Goal: Contribute content: Add original content to the website for others to see

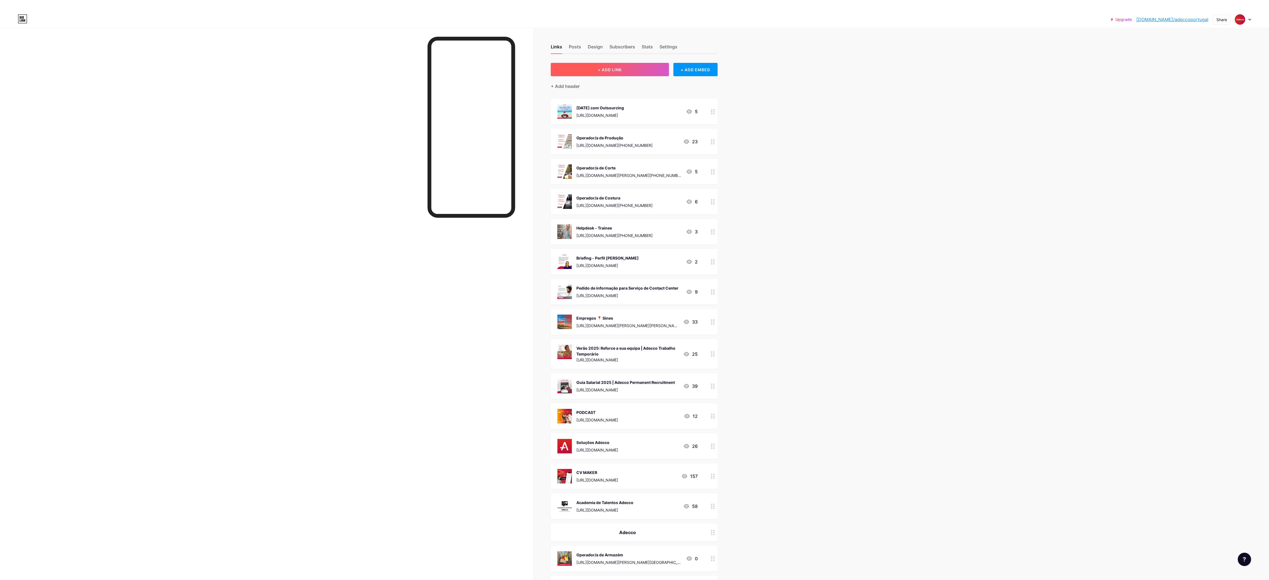
click at [622, 71] on span "+ ADD LINK" at bounding box center [610, 69] width 24 height 5
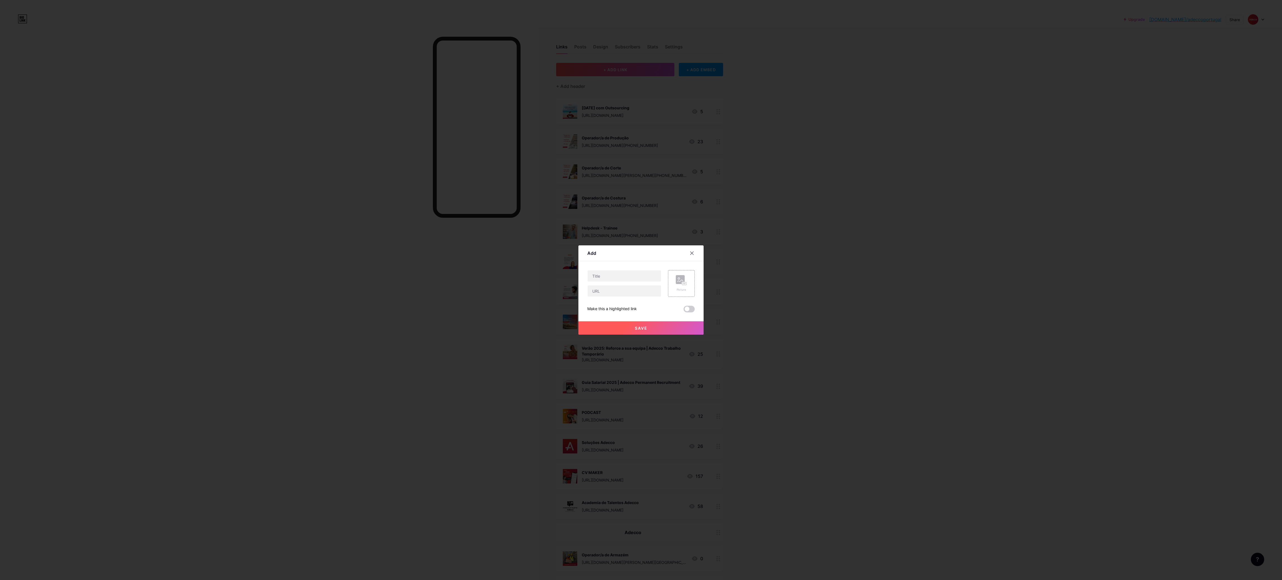
click at [597, 270] on div at bounding box center [624, 283] width 74 height 27
click at [601, 277] on input "text" at bounding box center [623, 275] width 73 height 11
paste input "Operador de Montagem"
type input "Operador de Montagem"
click at [642, 293] on input "text" at bounding box center [623, 290] width 73 height 11
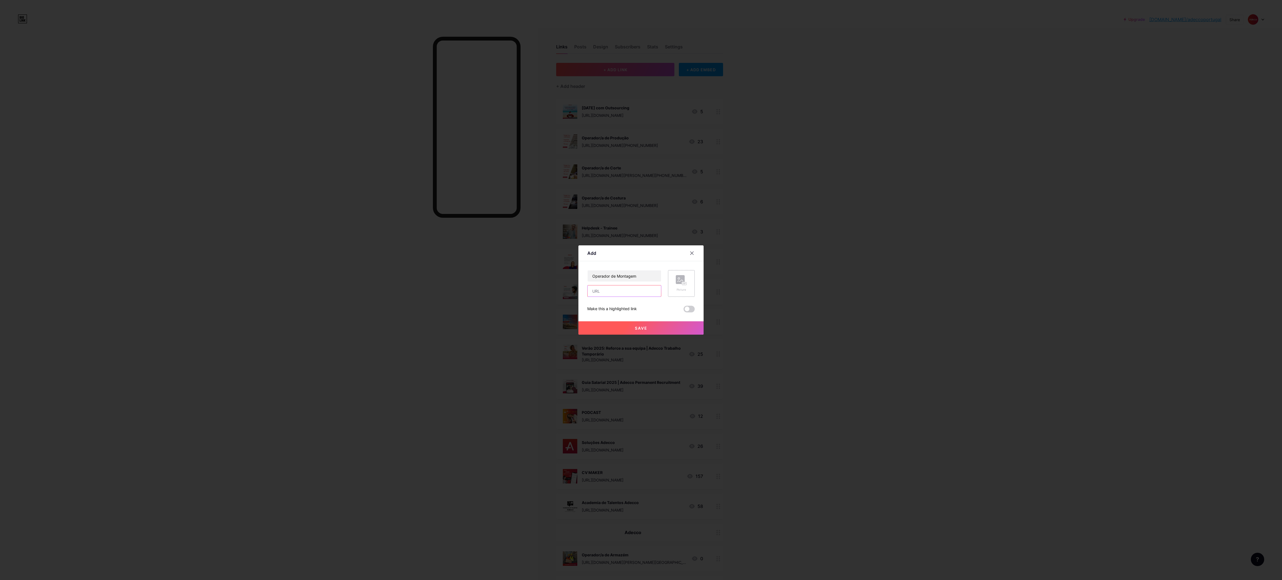
paste input "[URL][DOMAIN_NAME][PHONE_NUMBER]"
type input "[URL][DOMAIN_NAME][PHONE_NUMBER]"
click at [676, 285] on icon at bounding box center [681, 280] width 11 height 10
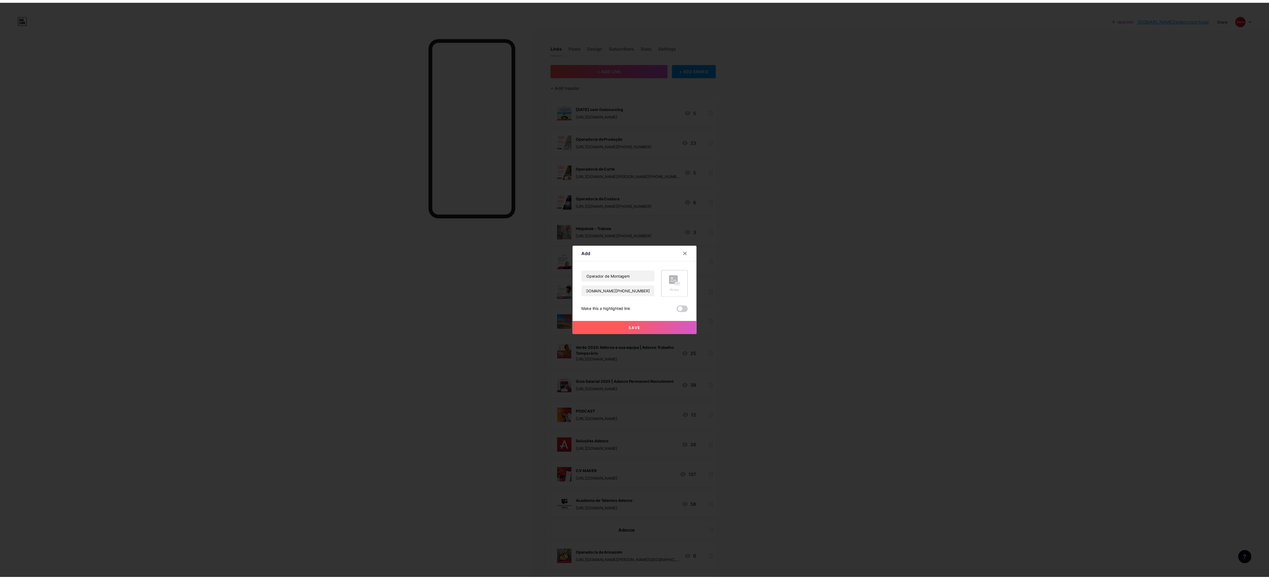
scroll to position [0, 0]
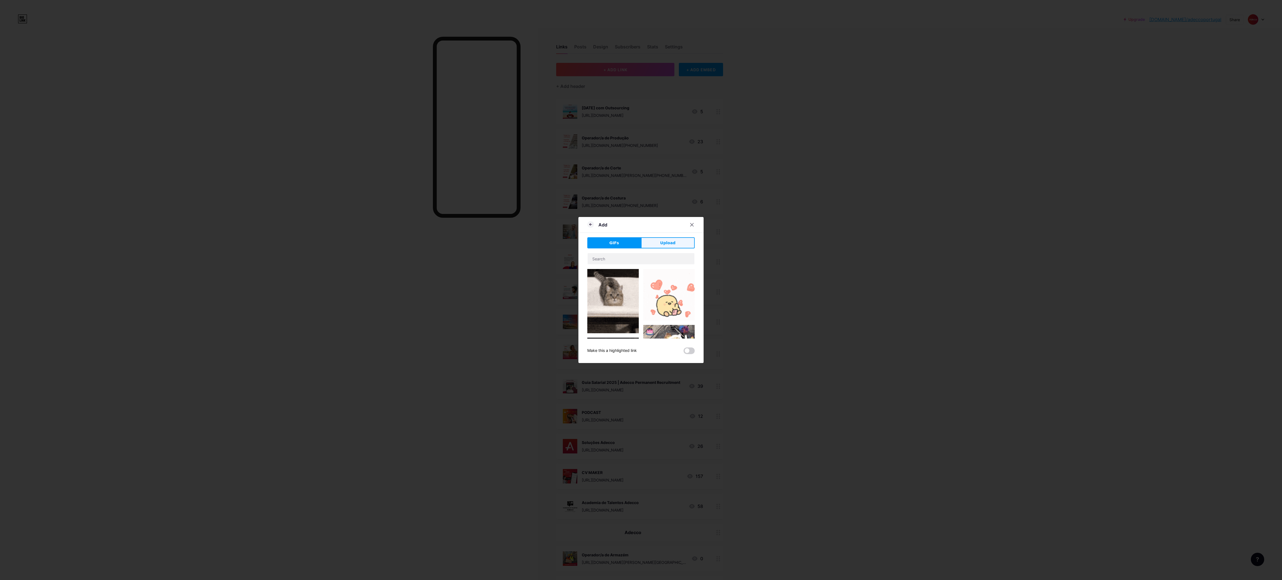
click at [673, 246] on button "Upload" at bounding box center [668, 242] width 54 height 11
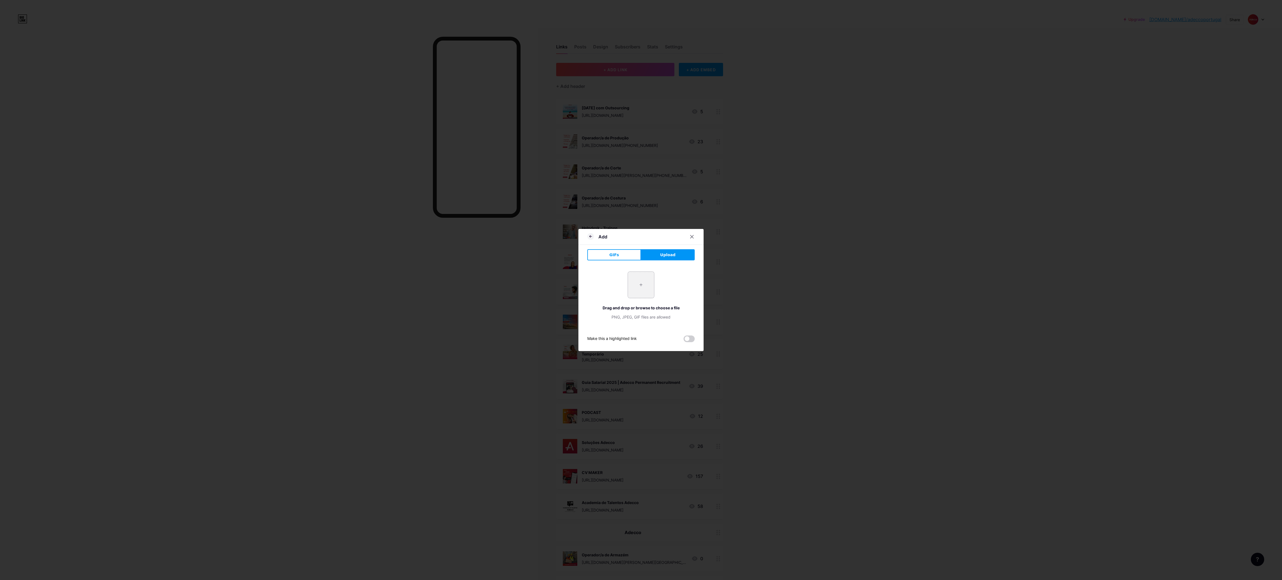
click at [643, 295] on input "file" at bounding box center [641, 285] width 26 height 26
type input "C:\fakepath\2.png"
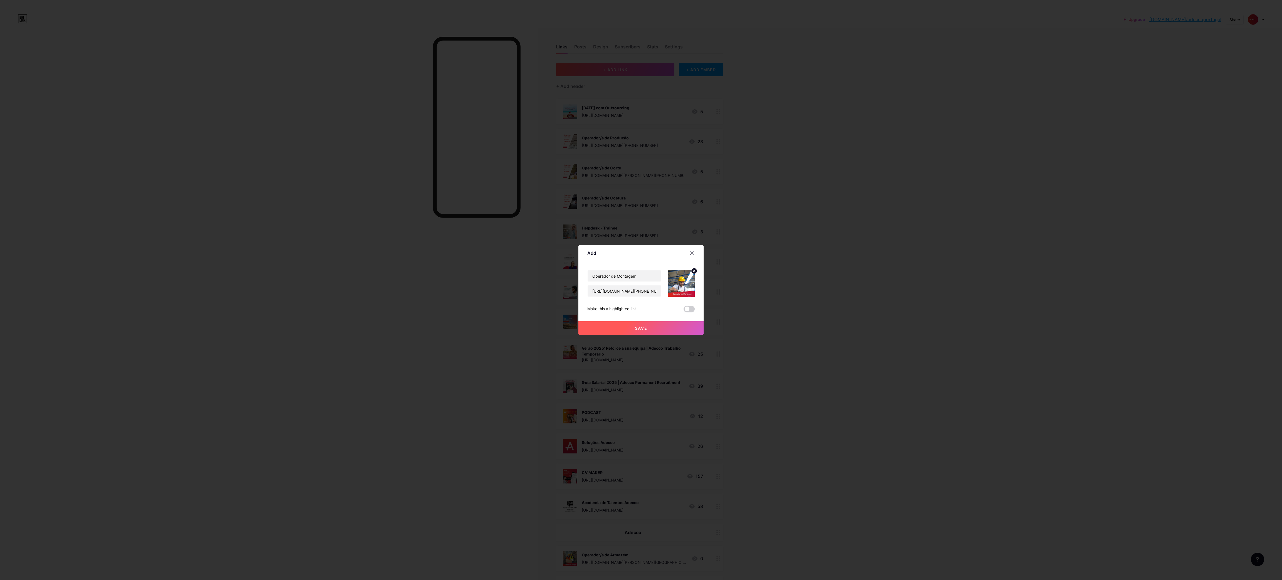
click at [627, 327] on button "Save" at bounding box center [640, 327] width 125 height 13
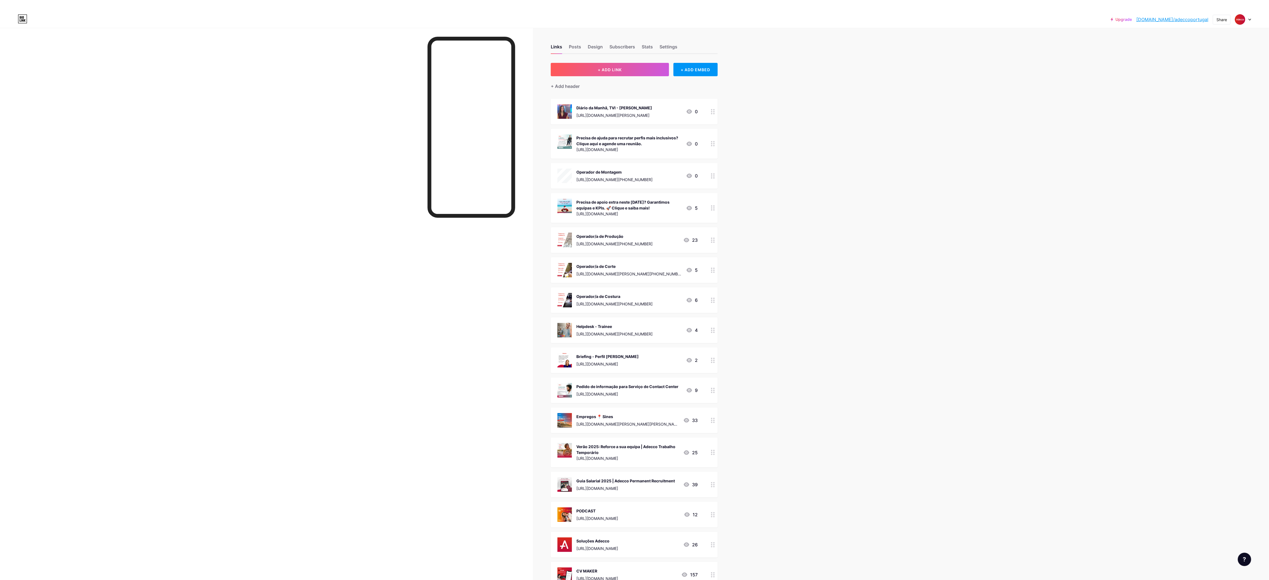
scroll to position [83, 0]
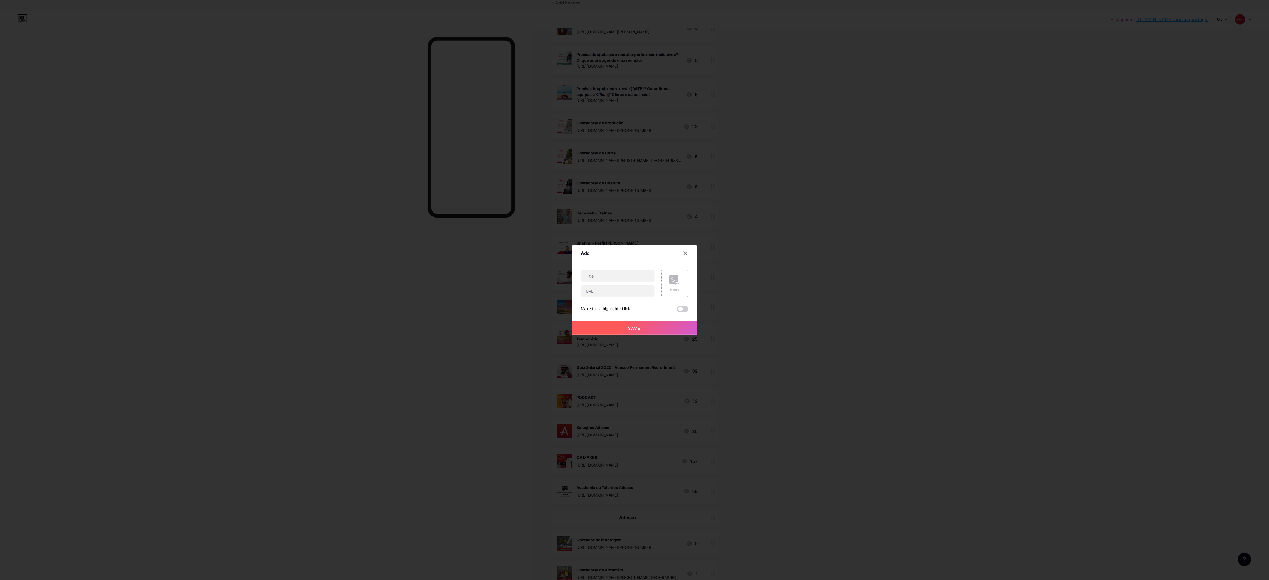
click at [634, 275] on input "text" at bounding box center [617, 275] width 73 height 11
type input "Operador de Tratamento de Superfícies"
click at [612, 294] on input "text" at bounding box center [617, 290] width 73 height 11
click at [613, 289] on input "text" at bounding box center [617, 290] width 73 height 11
click at [635, 289] on input "text" at bounding box center [617, 290] width 73 height 11
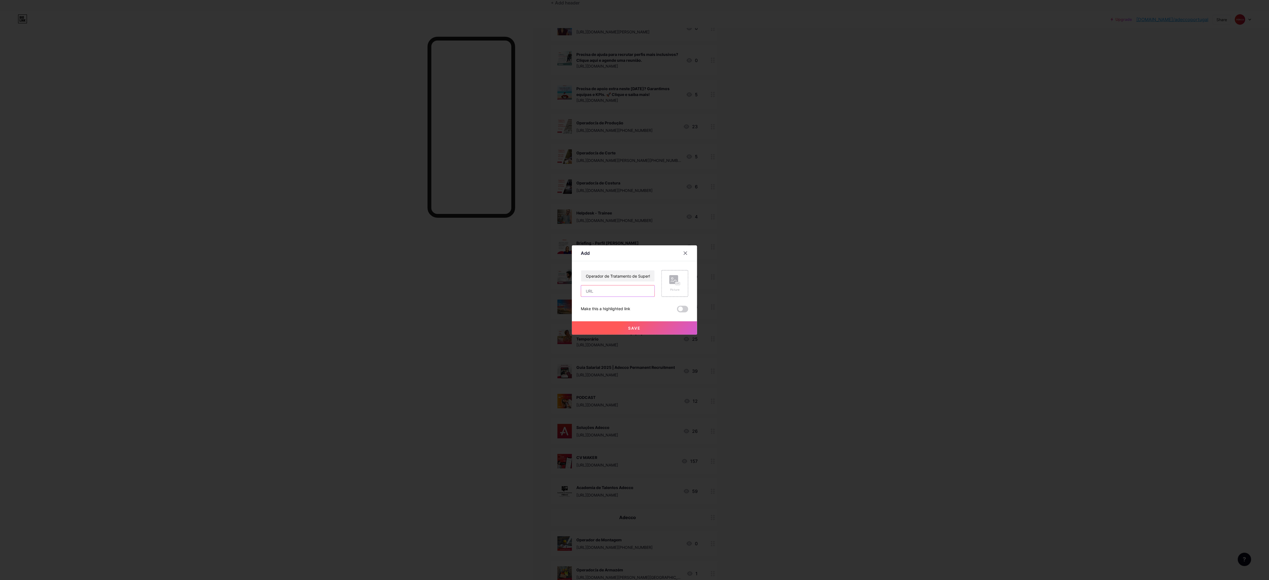
paste input "[URL][DOMAIN_NAME][PHONE_NUMBER]"
type input "[URL][DOMAIN_NAME][PHONE_NUMBER]"
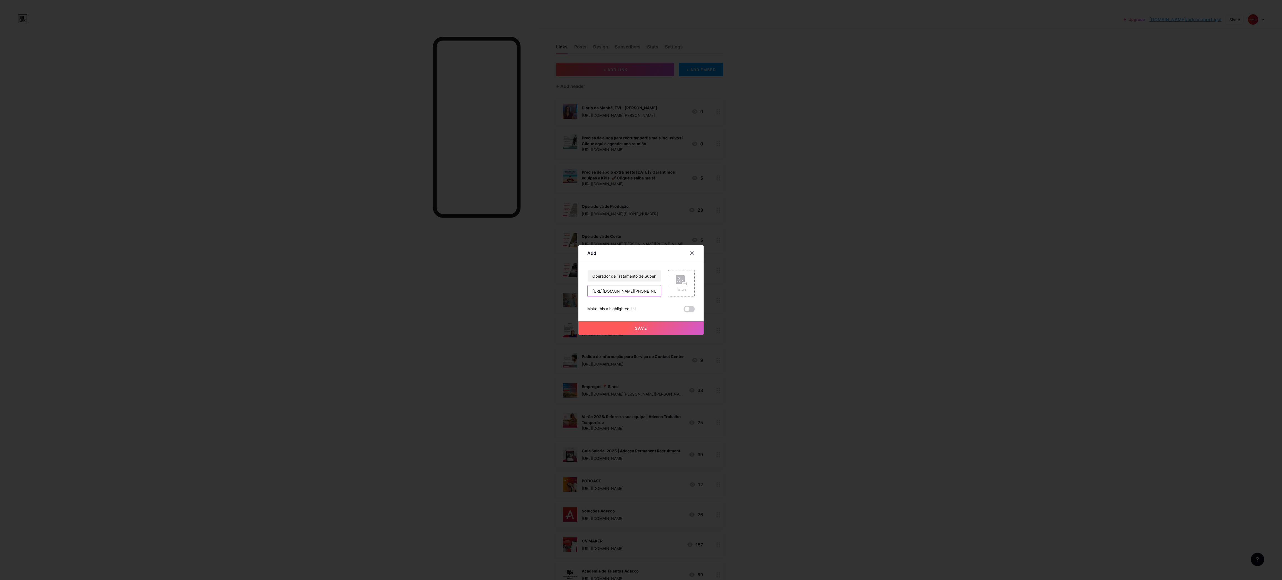
scroll to position [0, 0]
click at [676, 279] on rect at bounding box center [680, 279] width 9 height 9
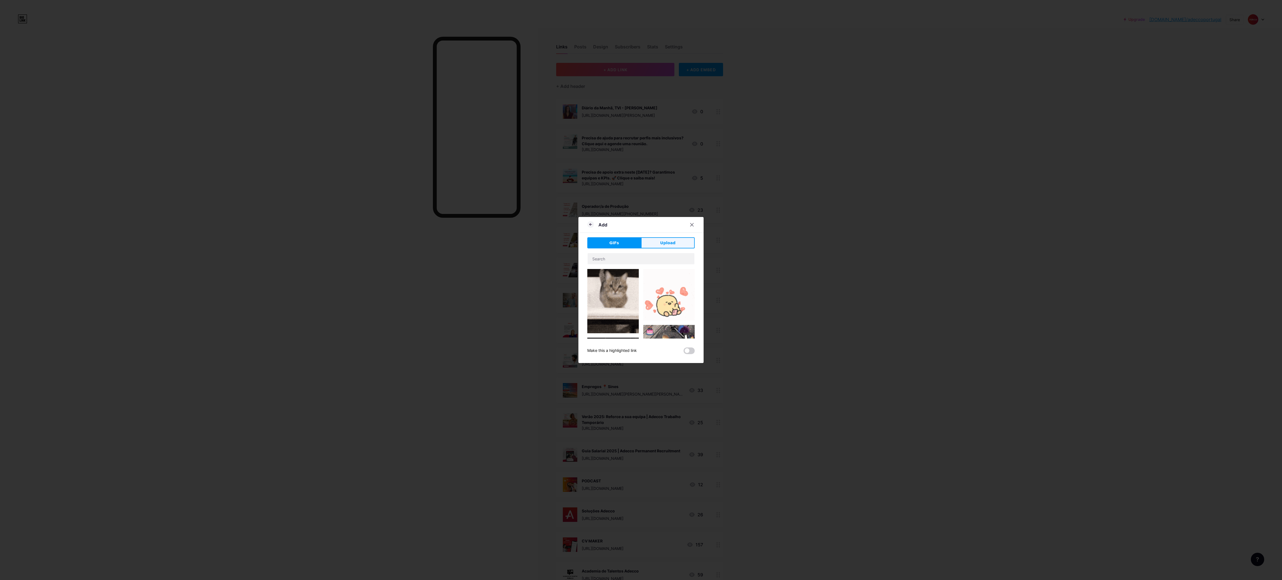
click at [677, 240] on button "Upload" at bounding box center [668, 242] width 54 height 11
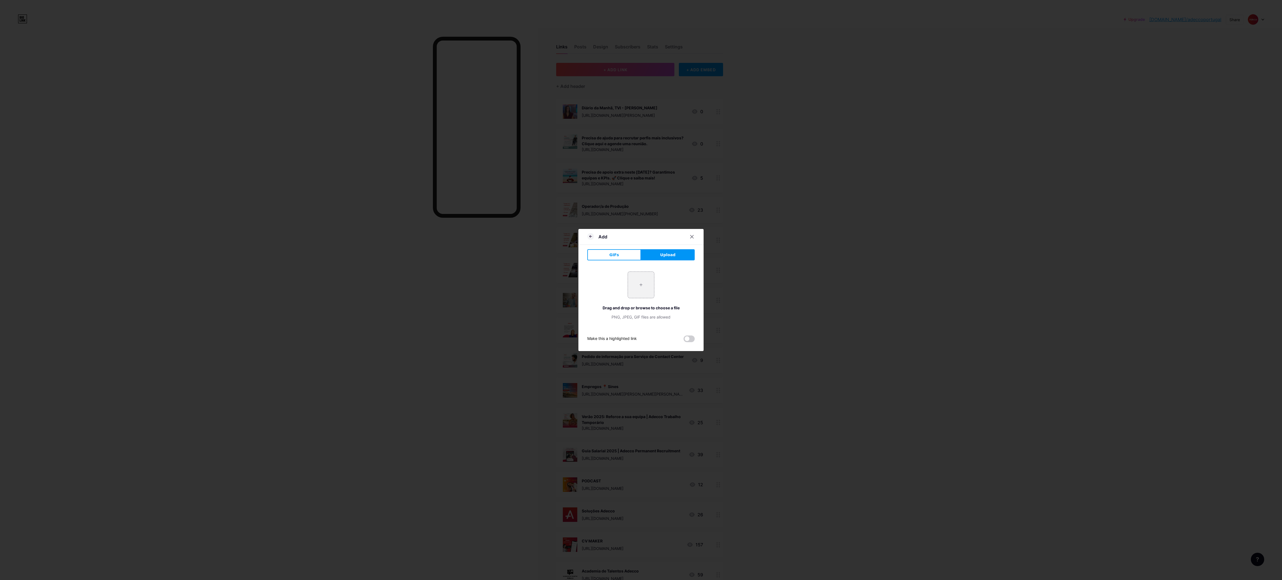
click at [645, 287] on input "file" at bounding box center [641, 285] width 26 height 26
type input "C:\fakepath\3.png"
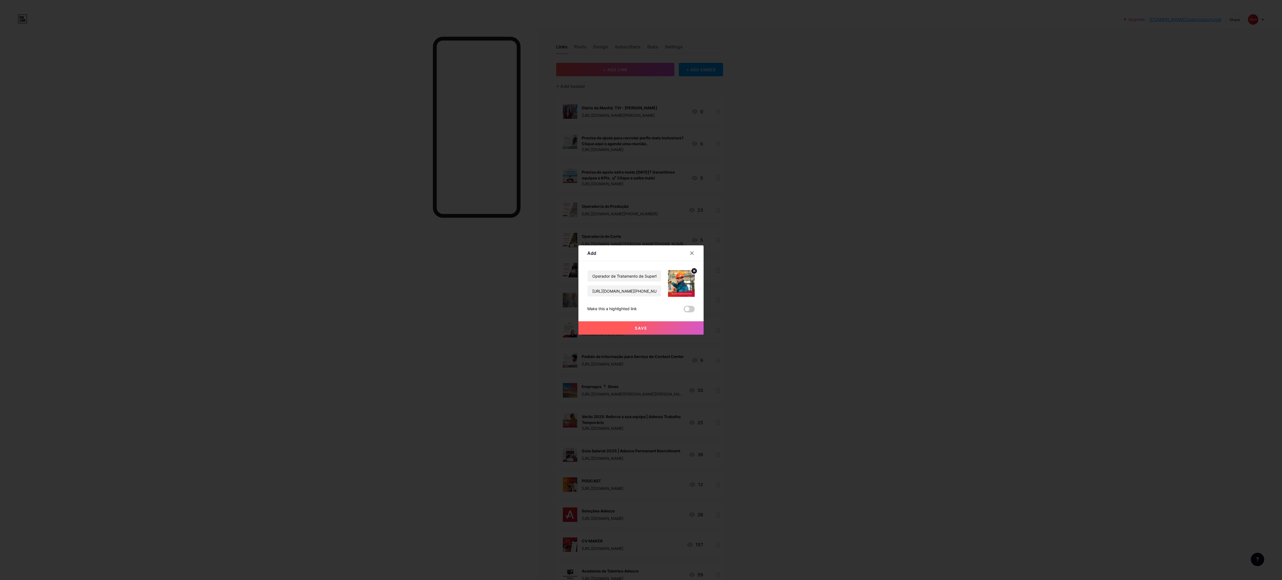
click at [657, 328] on button "Save" at bounding box center [640, 327] width 125 height 13
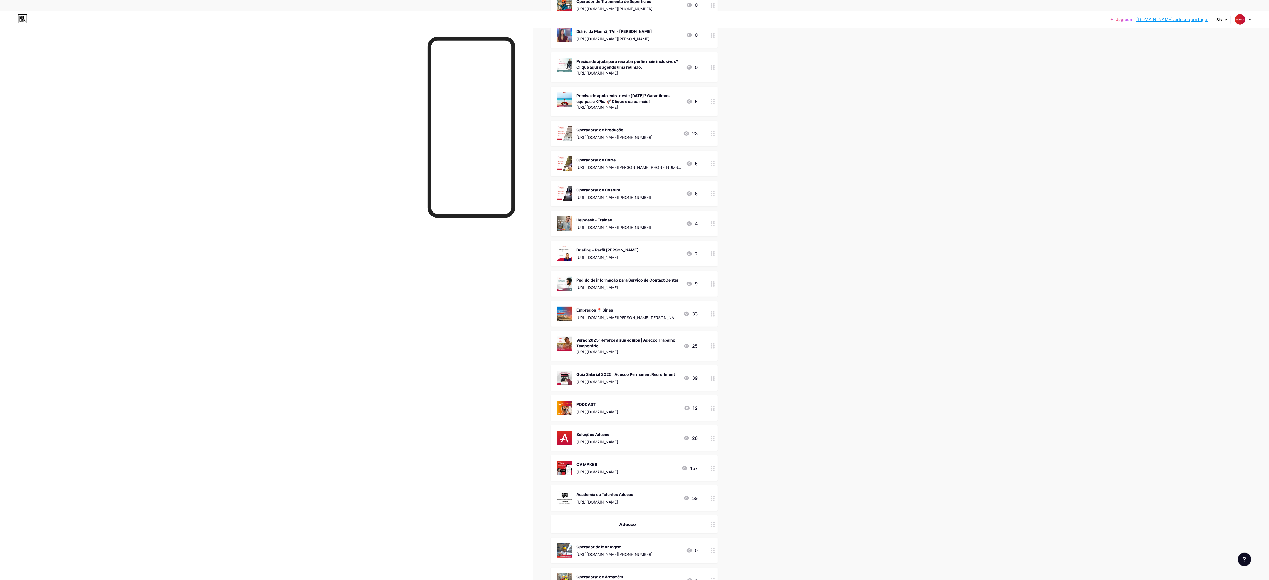
scroll to position [135, 0]
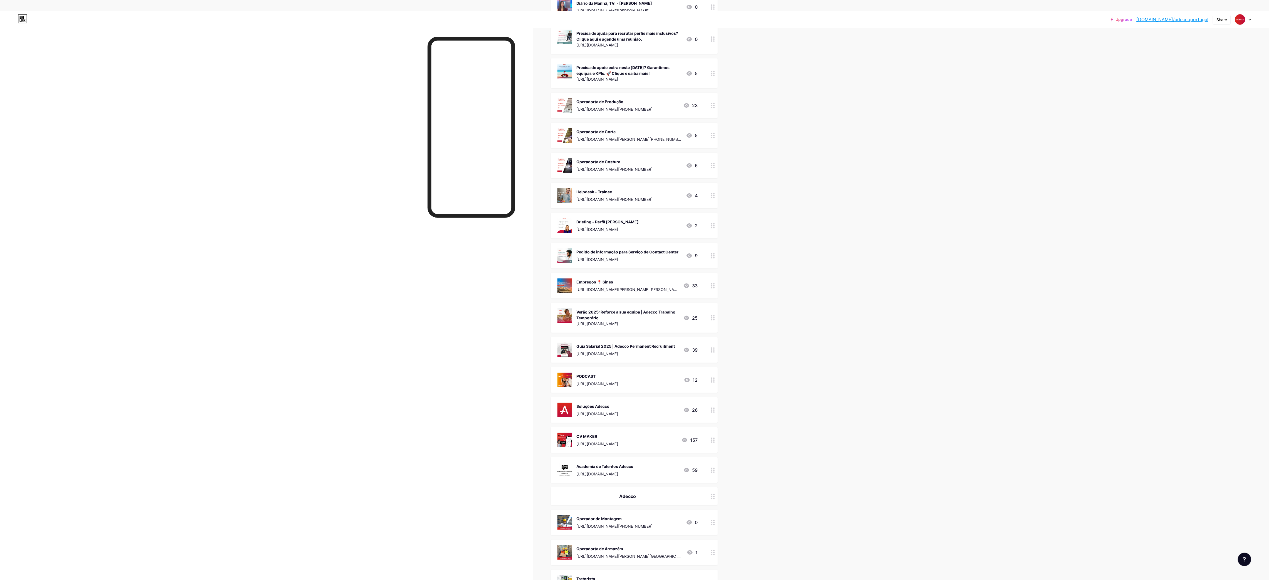
click at [715, 199] on div at bounding box center [712, 196] width 9 height 26
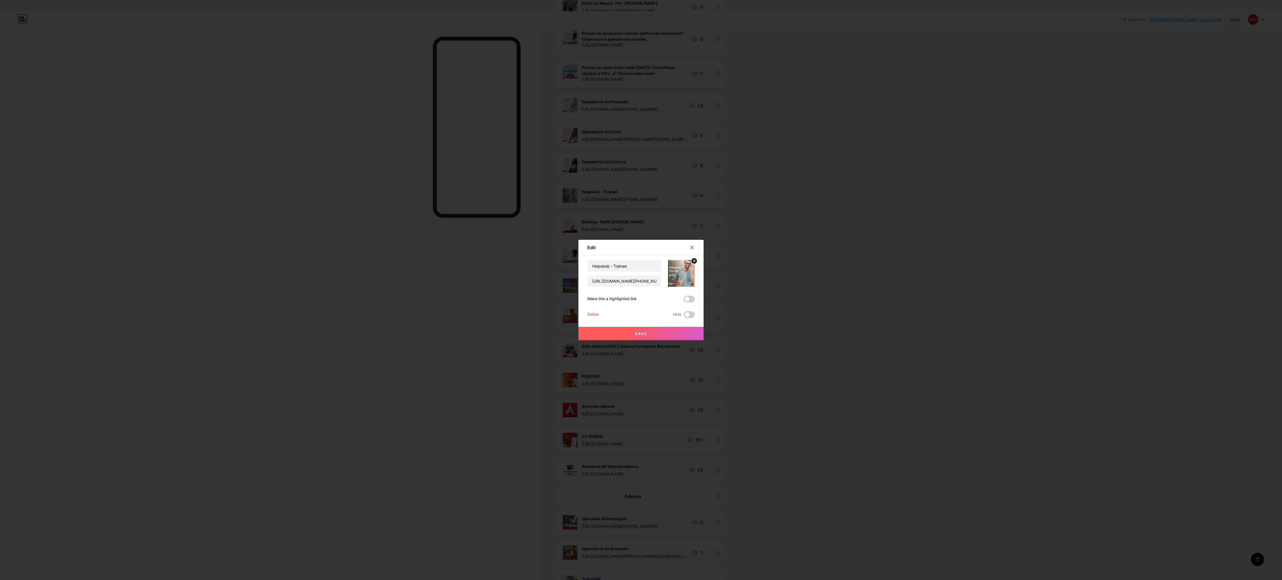
click at [592, 317] on div "Delete" at bounding box center [593, 314] width 12 height 7
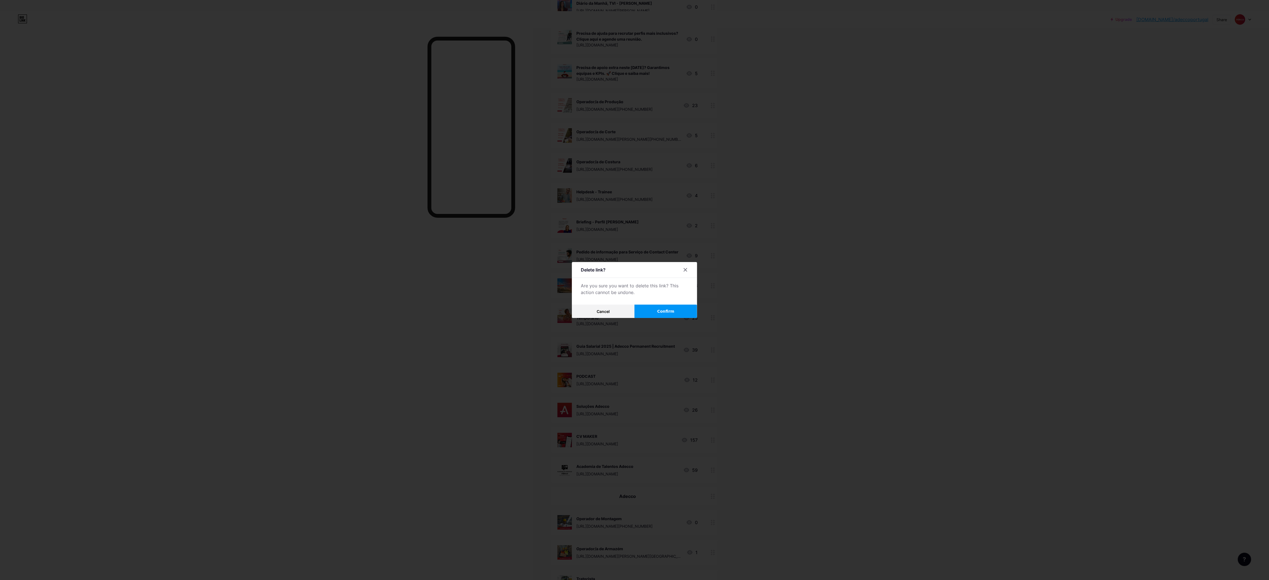
click at [682, 307] on button "Confirm" at bounding box center [665, 311] width 63 height 13
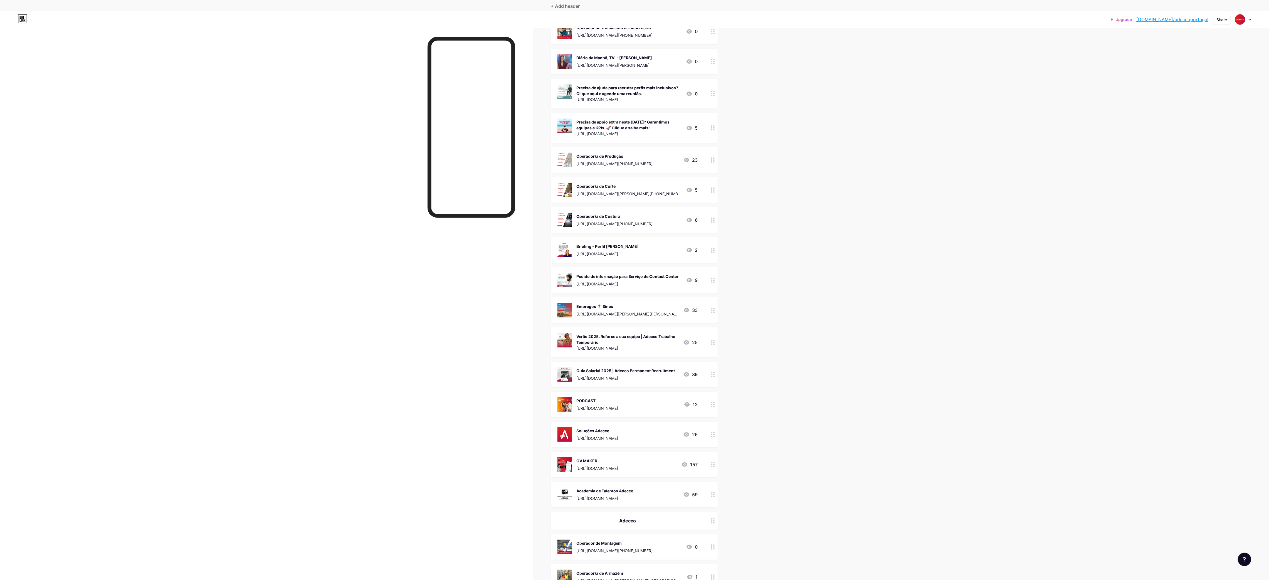
scroll to position [51, 0]
click at [655, 39] on div "+ Add header" at bounding box center [634, 32] width 167 height 14
click at [629, 39] on div "+ Add header" at bounding box center [634, 32] width 167 height 14
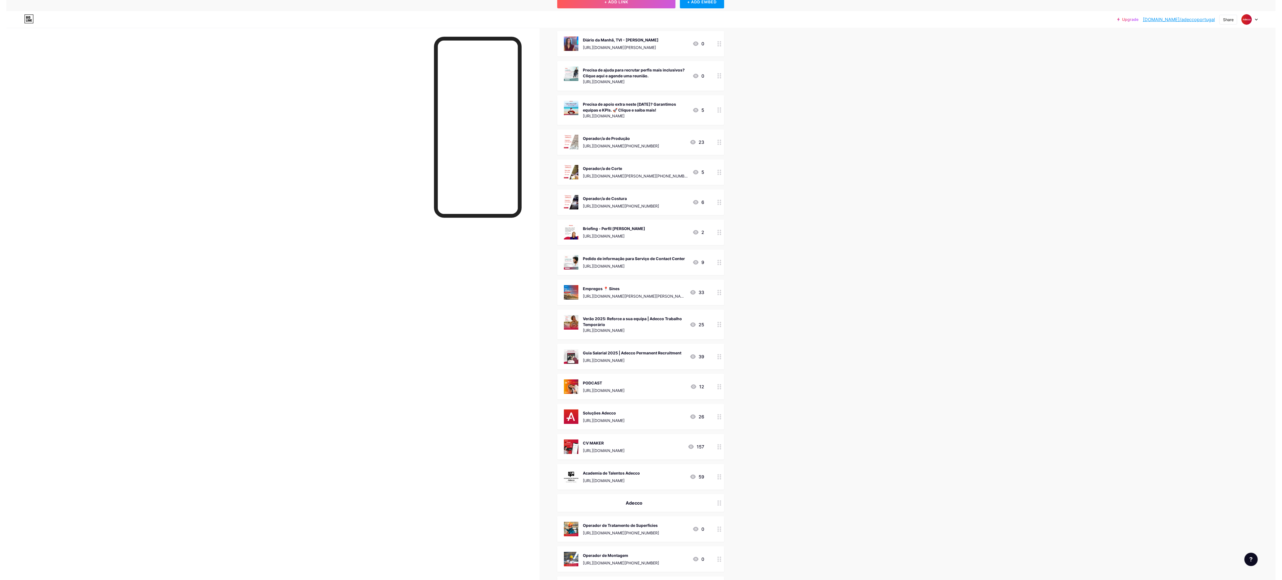
scroll to position [0, 0]
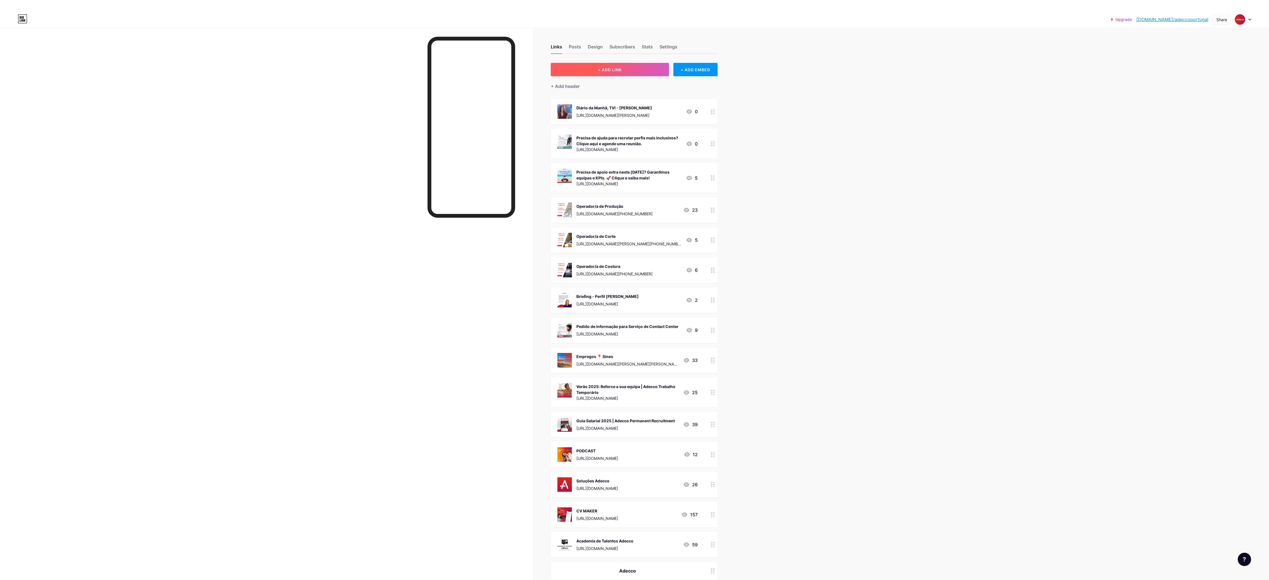
click at [639, 68] on button "+ ADD LINK" at bounding box center [610, 69] width 118 height 13
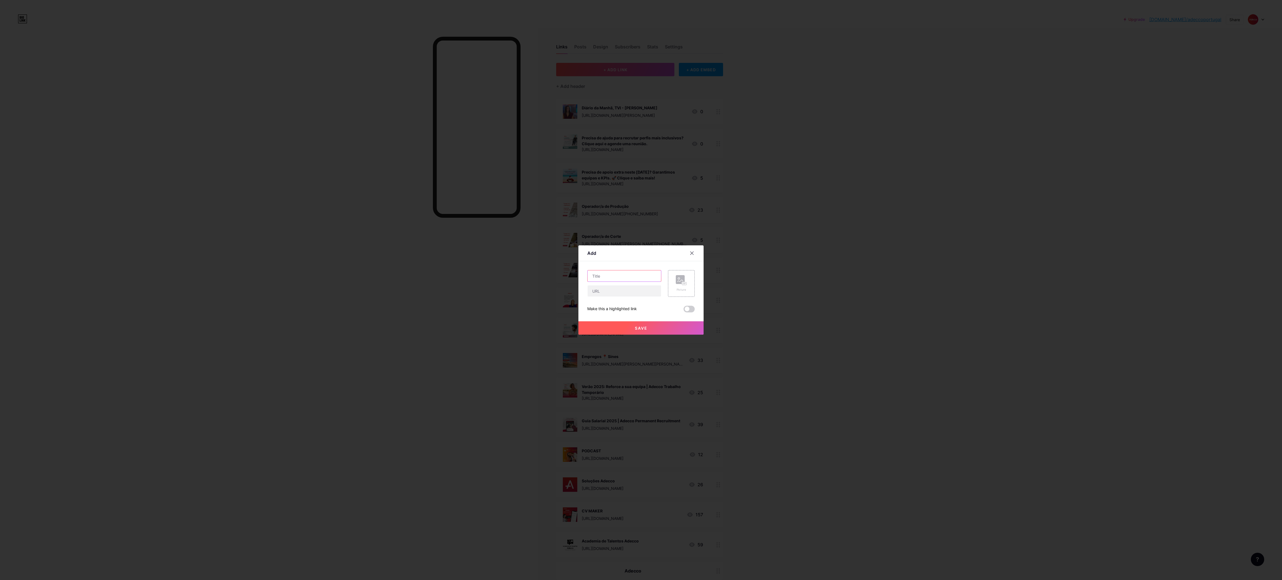
click at [627, 275] on input "text" at bounding box center [623, 275] width 73 height 11
paste input "Operador de Chaparia"
type input "Operador de Chaparia"
click at [624, 291] on input "text" at bounding box center [623, 290] width 73 height 11
paste input "[URL][DOMAIN_NAME][PHONE_NUMBER]"
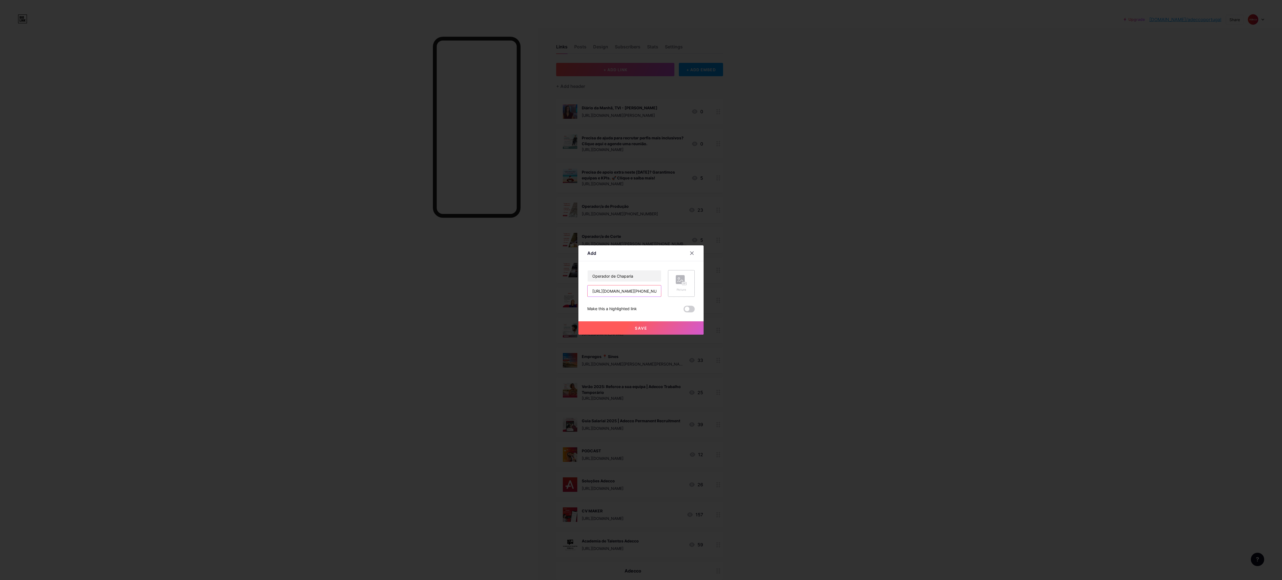
scroll to position [0, 288]
type input "[URL][DOMAIN_NAME][PHONE_NUMBER]"
click at [687, 285] on div "Picture" at bounding box center [681, 283] width 27 height 27
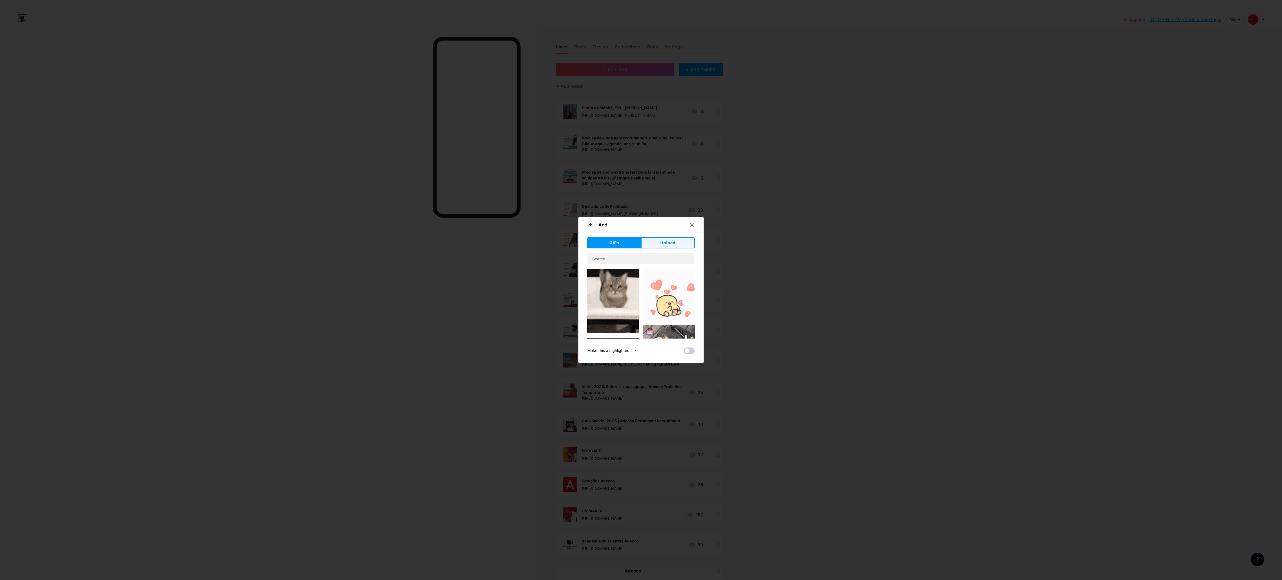
click at [673, 242] on span "Upload" at bounding box center [667, 243] width 15 height 6
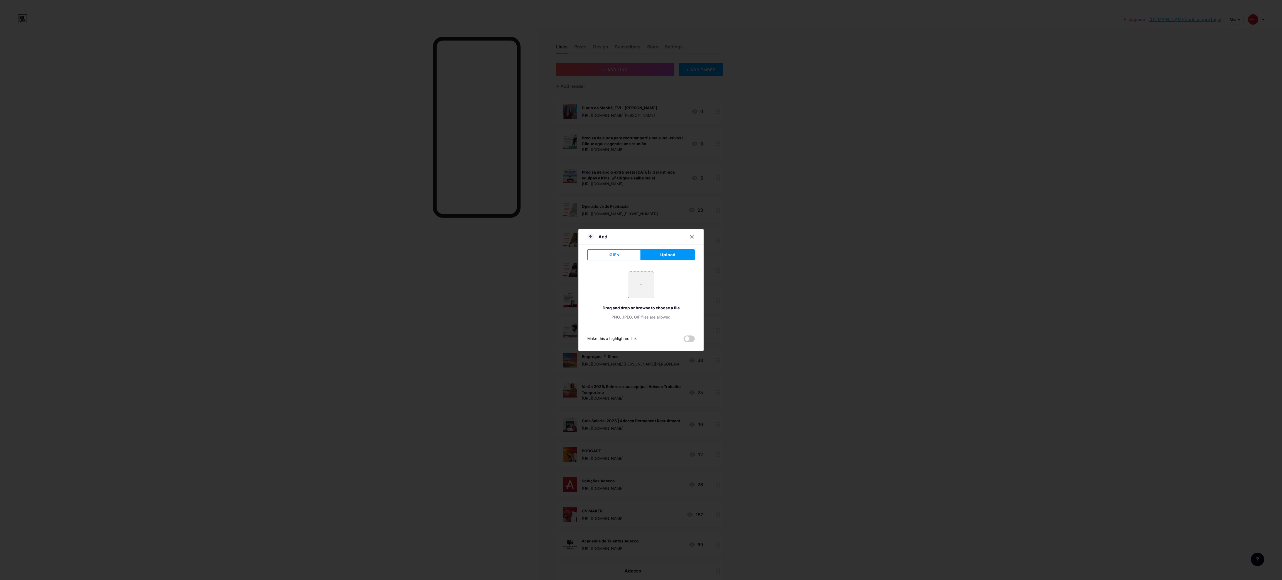
click at [638, 303] on div "+ Drag and drop or browse to choose a file PNG, JPEG, GIF files are allowed" at bounding box center [640, 295] width 107 height 48
click at [639, 285] on input "file" at bounding box center [641, 285] width 26 height 26
type input "C:\fakepath\Ofertas Regionais 1809.png"
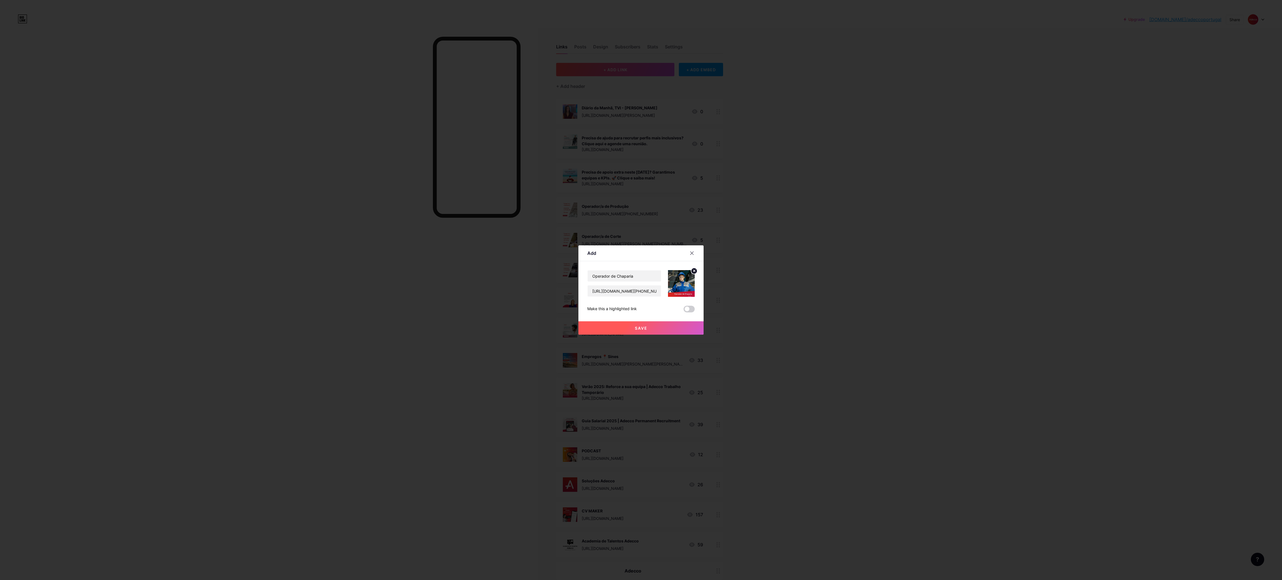
click at [643, 325] on button "Save" at bounding box center [640, 327] width 125 height 13
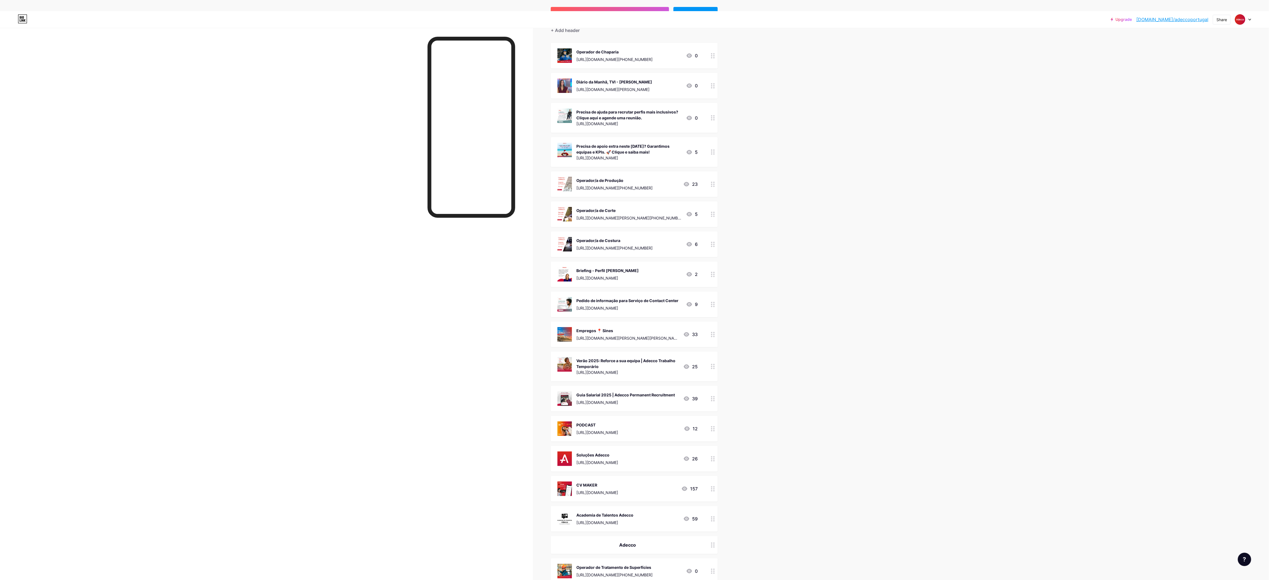
scroll to position [49, 0]
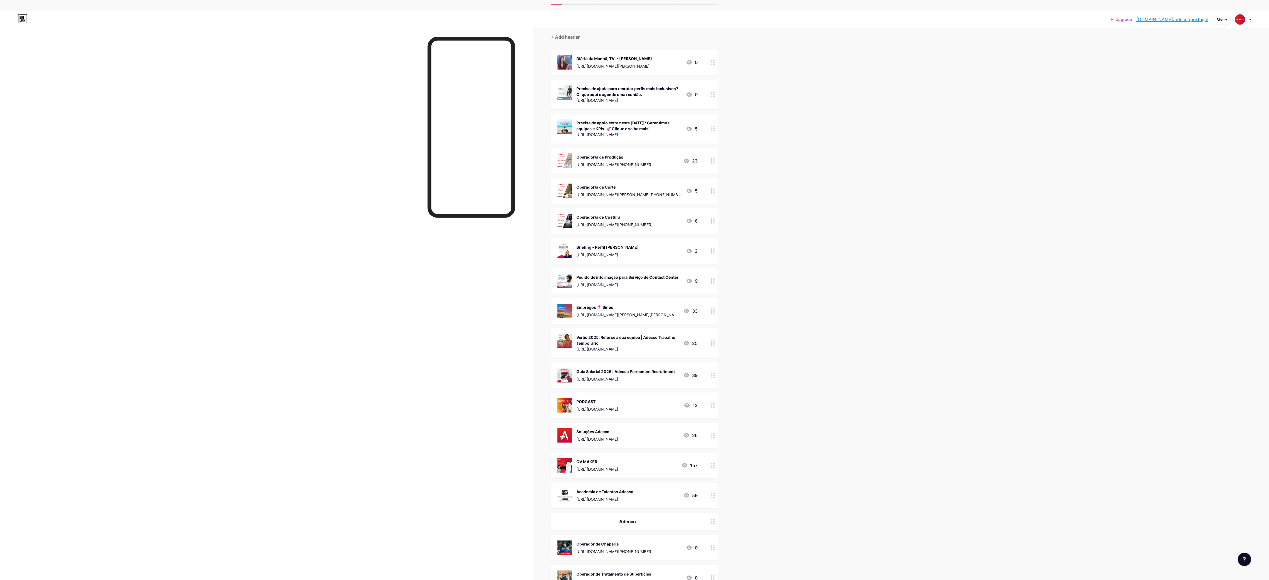
click at [611, 27] on button "+ ADD LINK" at bounding box center [610, 20] width 118 height 13
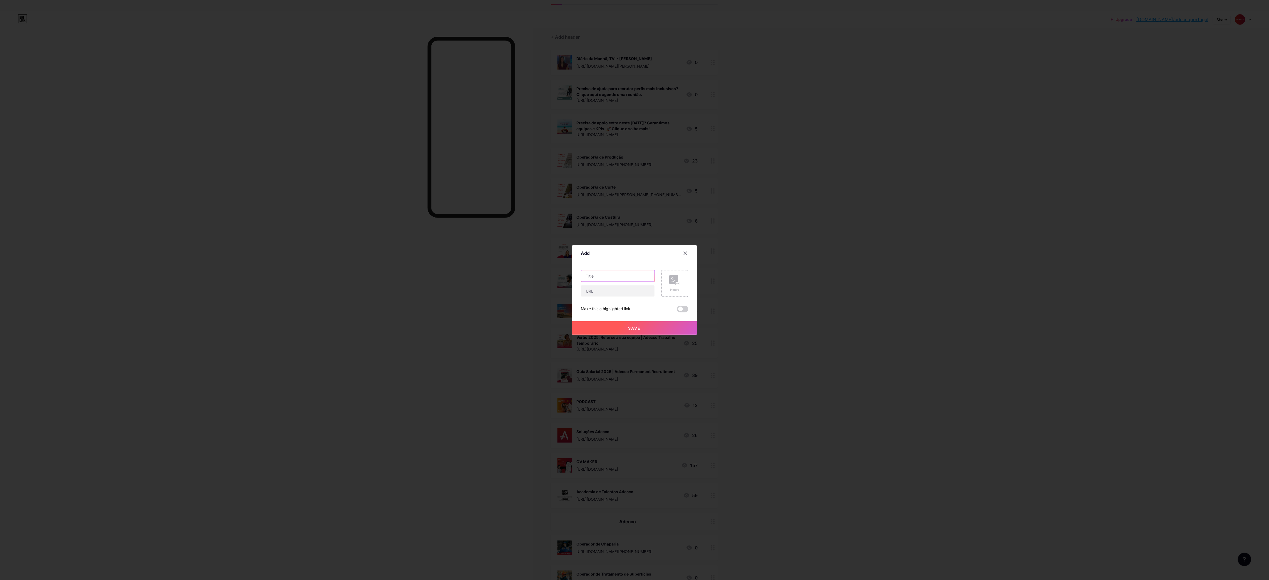
click at [631, 281] on input "text" at bounding box center [617, 275] width 73 height 11
click at [631, 277] on input "text" at bounding box center [617, 275] width 73 height 11
click at [628, 275] on input "text" at bounding box center [617, 275] width 73 height 11
click at [645, 277] on input "text" at bounding box center [617, 275] width 73 height 11
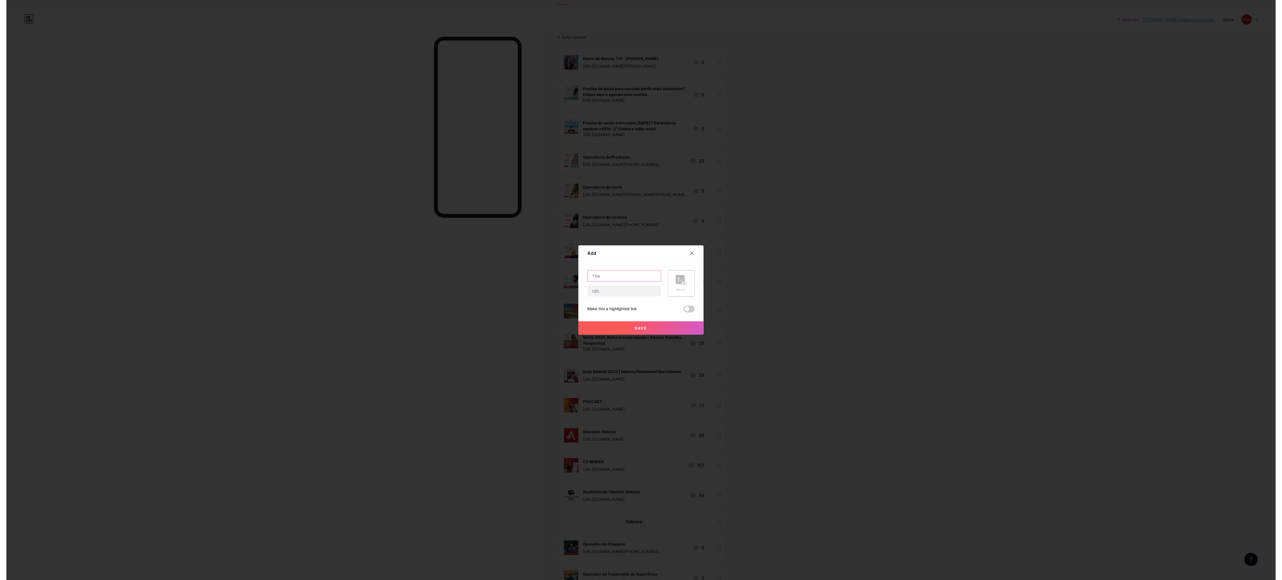
scroll to position [0, 0]
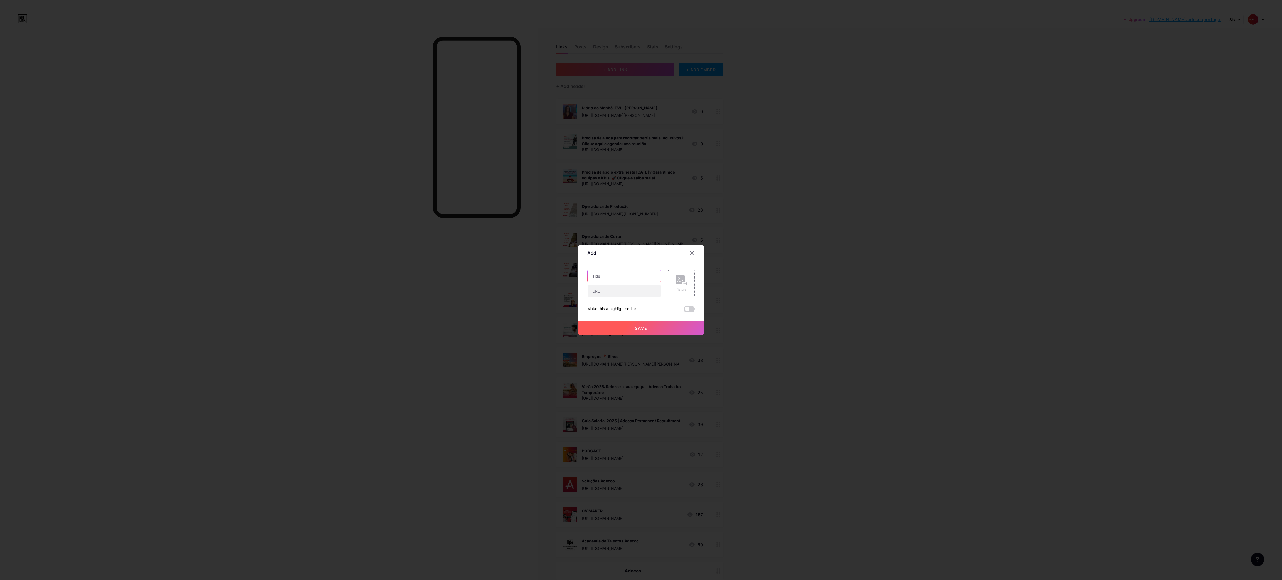
paste input "Operador de Ajustagem"
type input "Operador de Ajustagem"
click at [626, 293] on input "text" at bounding box center [623, 290] width 73 height 11
paste input "[URL][DOMAIN_NAME][PHONE_NUMBER]"
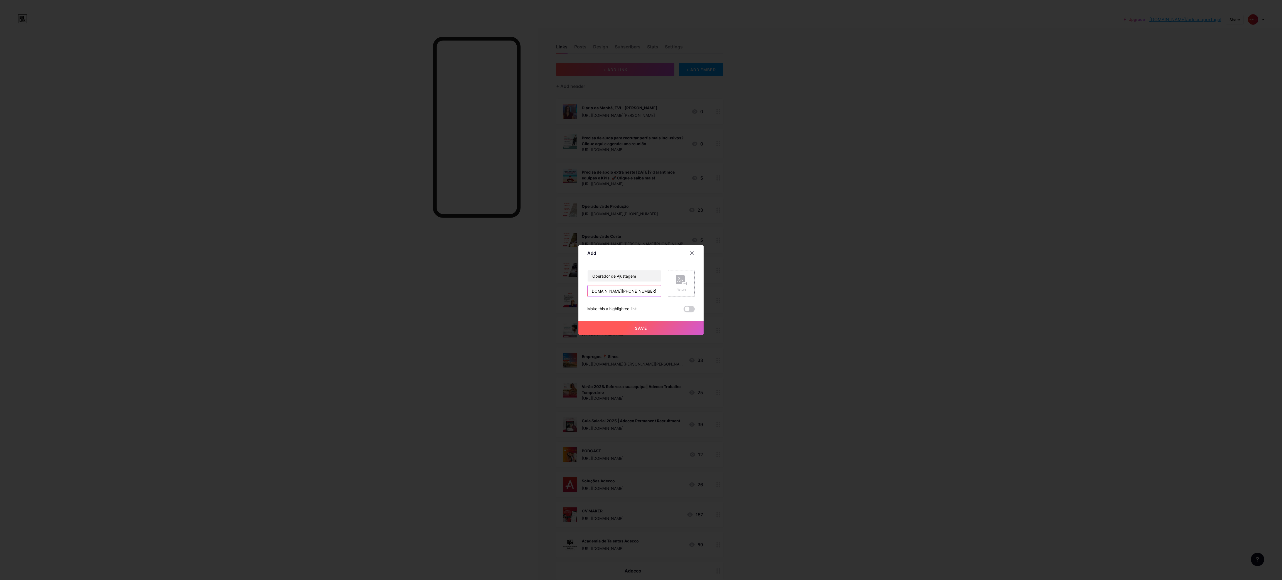
type input "[URL][DOMAIN_NAME][PHONE_NUMBER]"
click at [679, 287] on div "Picture" at bounding box center [681, 283] width 11 height 17
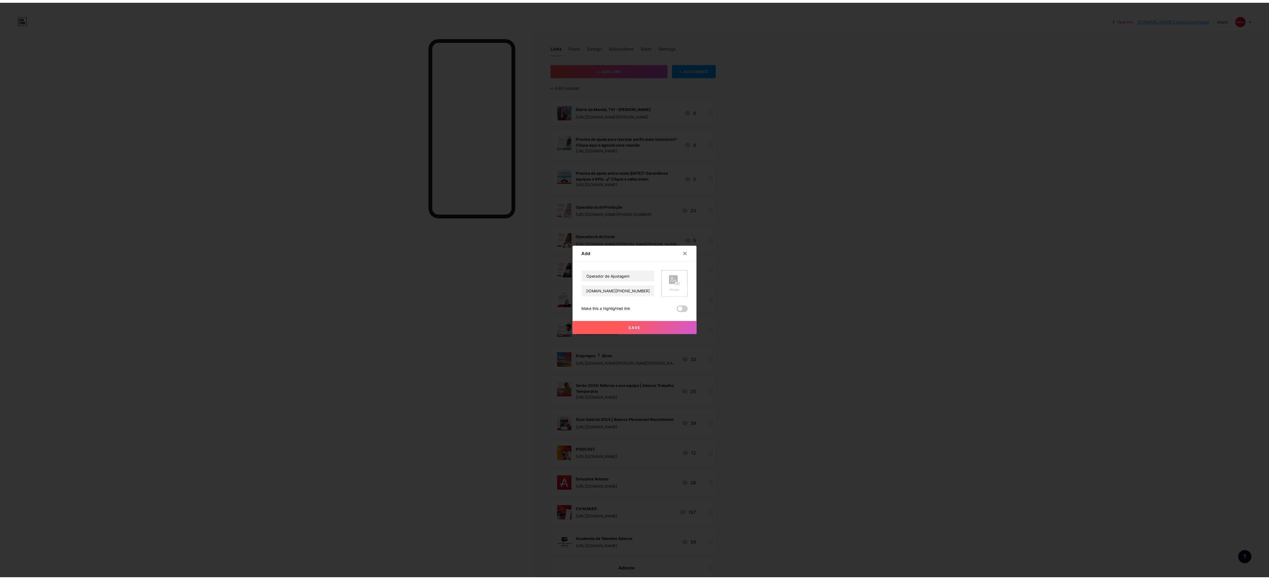
scroll to position [0, 0]
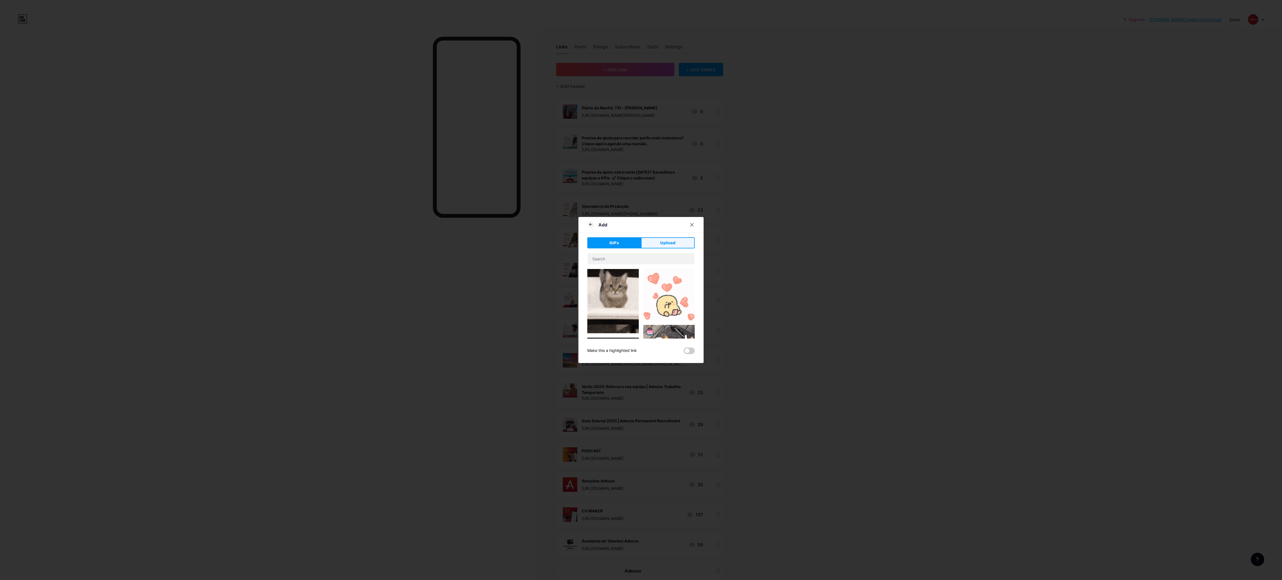
click at [659, 243] on button "Upload" at bounding box center [668, 242] width 54 height 11
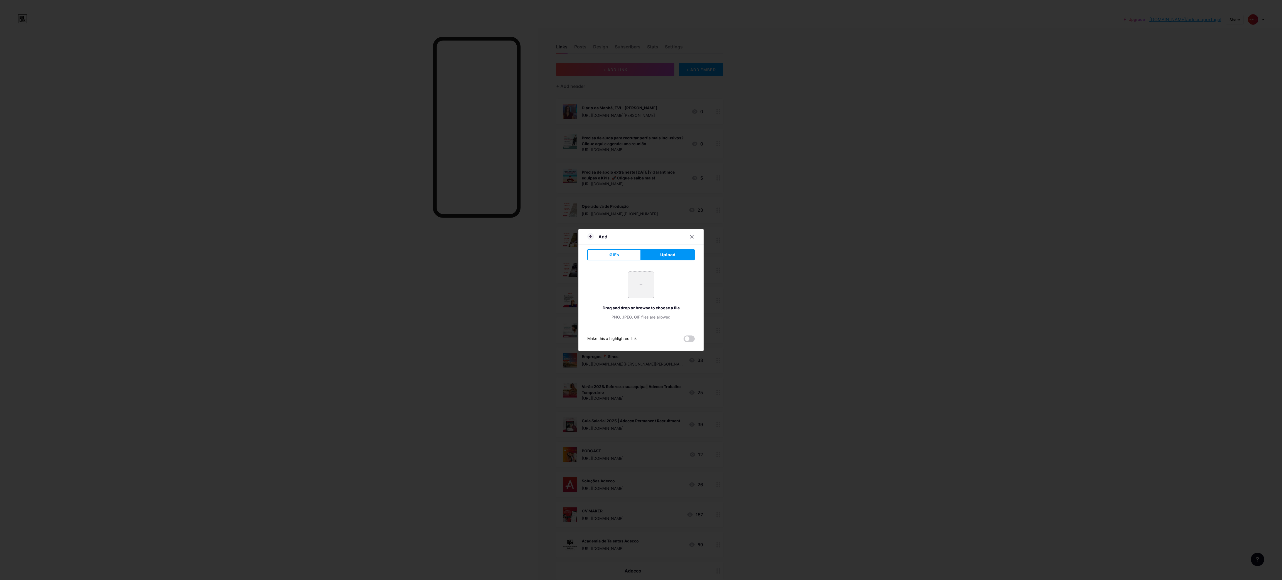
click at [643, 288] on input "file" at bounding box center [641, 285] width 26 height 26
type input "C:\fakepath\4.png"
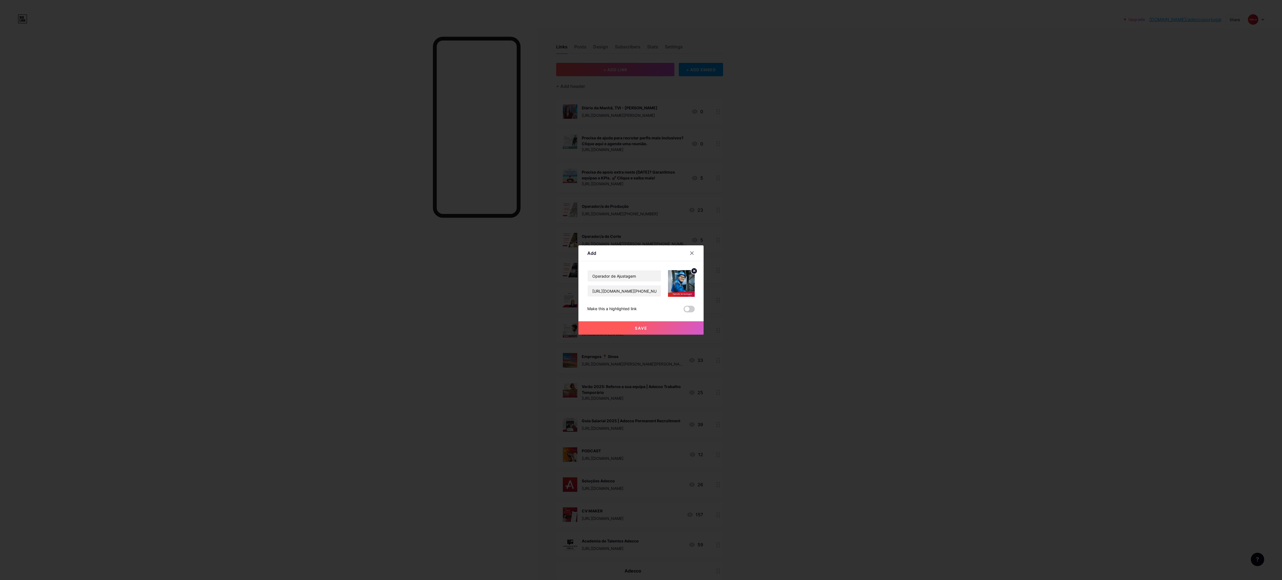
click at [637, 326] on span "Save" at bounding box center [641, 328] width 13 height 5
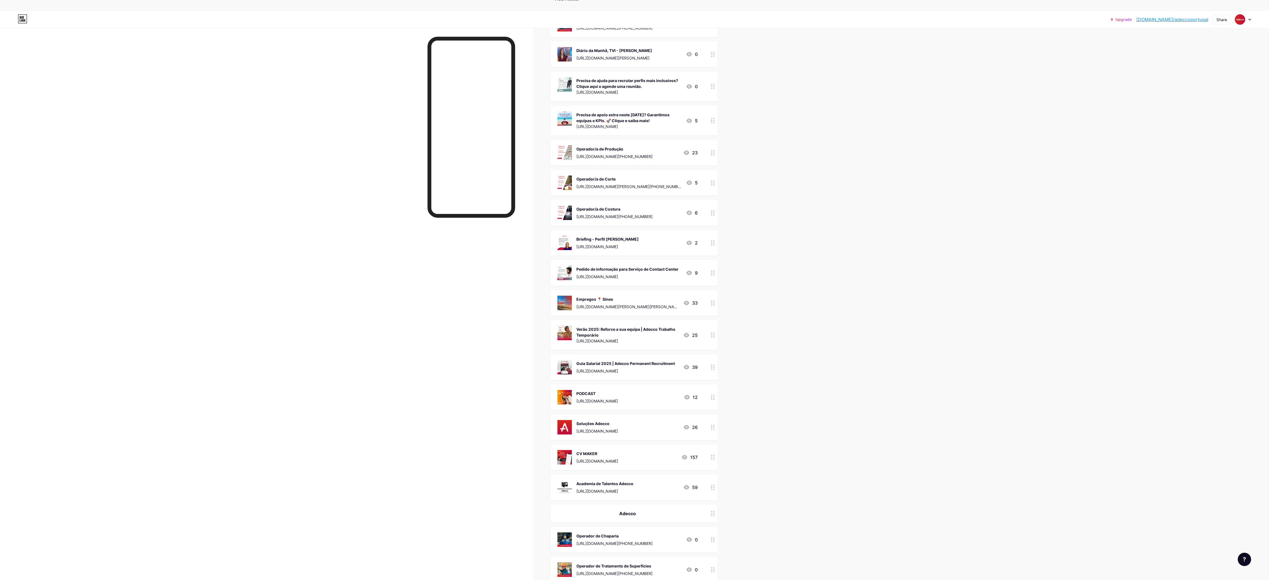
scroll to position [71, 0]
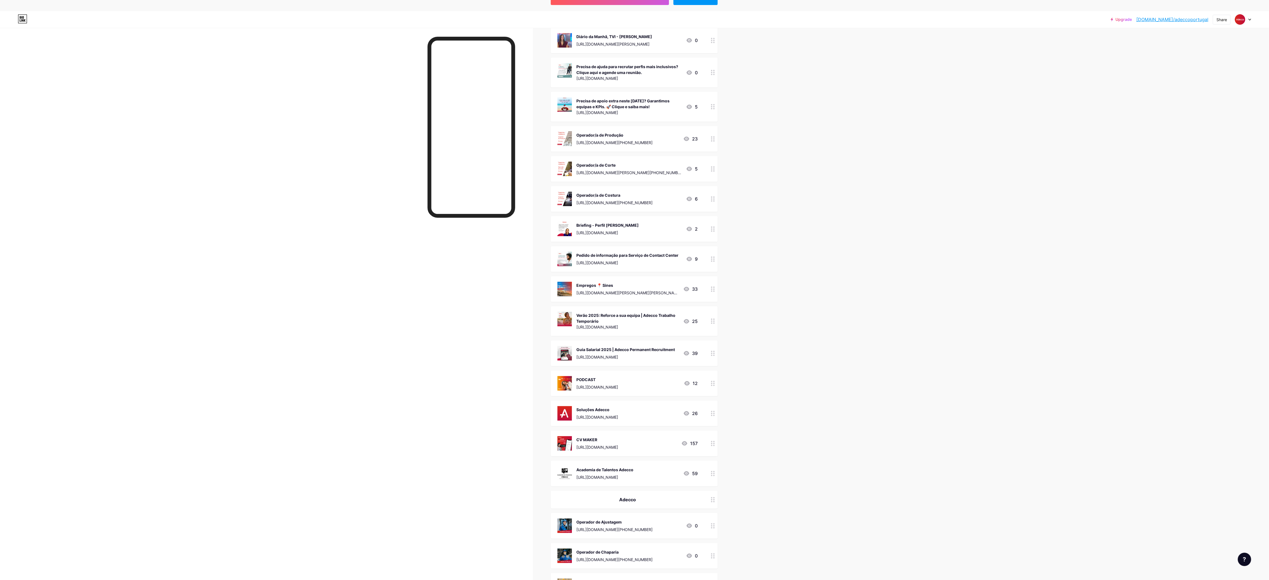
click at [618, 66] on div "Precisa de ajuda para recrutar perfis mais inclusivos? Clique aqui e agende uma…" at bounding box center [628, 70] width 105 height 12
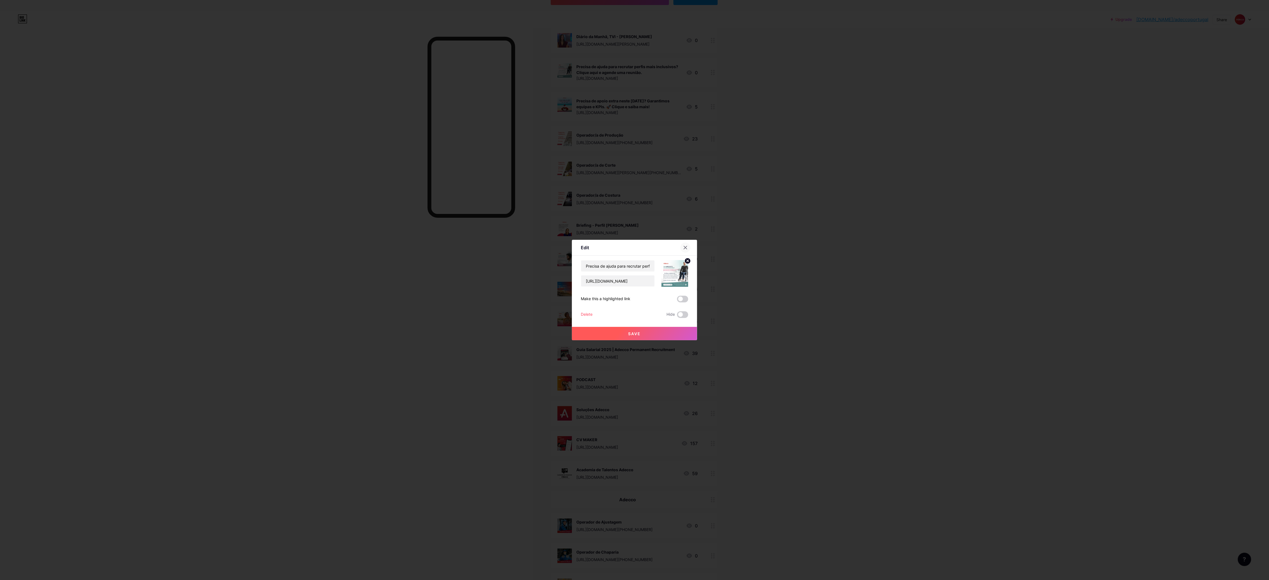
click at [690, 249] on div at bounding box center [685, 248] width 10 height 10
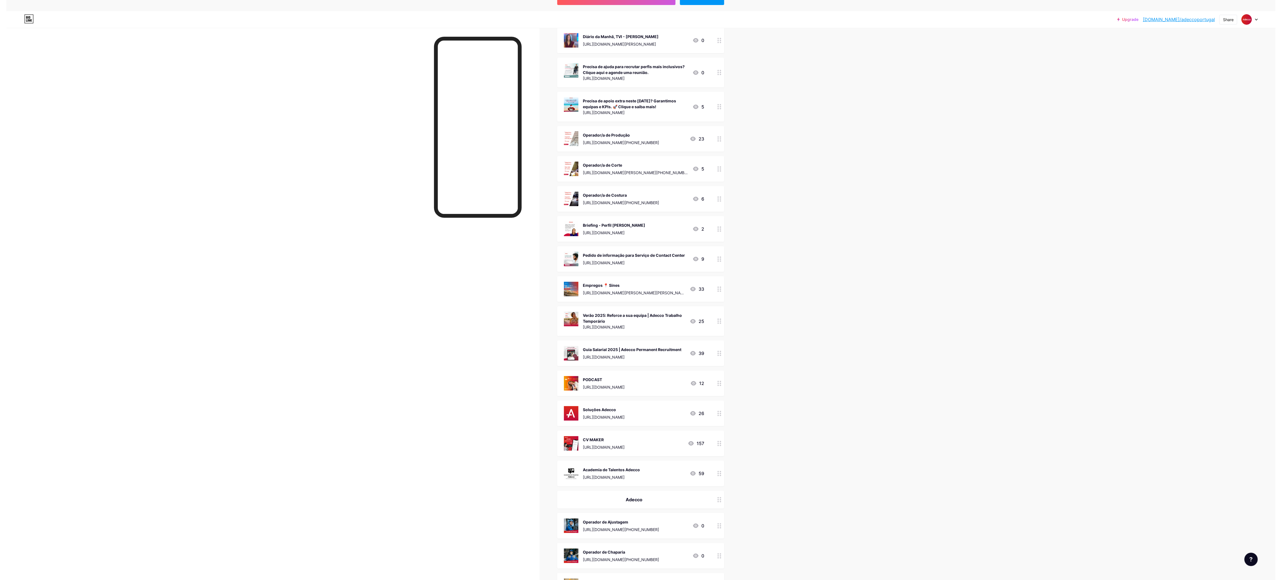
scroll to position [0, 0]
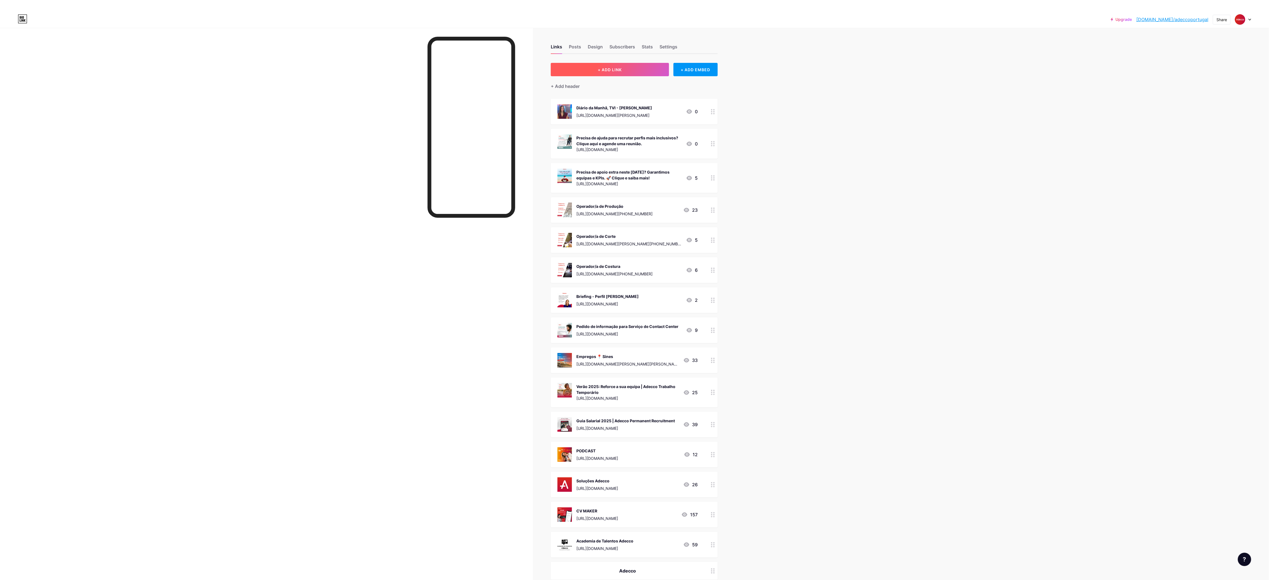
click at [629, 65] on button "+ ADD LINK" at bounding box center [610, 69] width 118 height 13
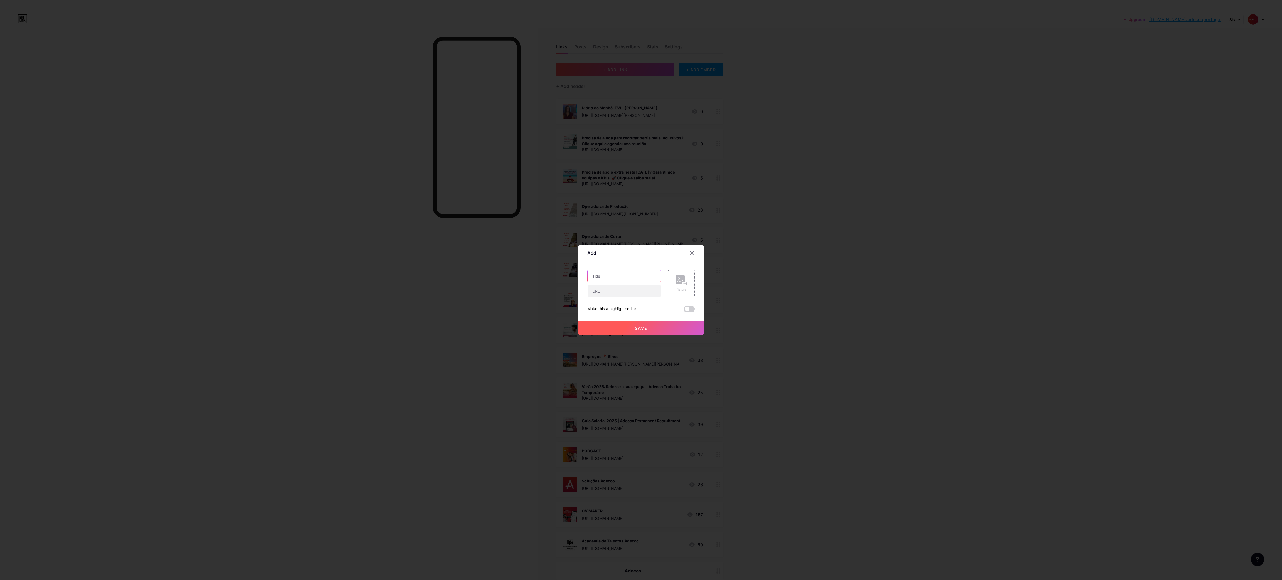
click at [618, 277] on input "text" at bounding box center [623, 275] width 73 height 11
paste input "Operador Fabril"
type input "Operador Fabril"
drag, startPoint x: 623, startPoint y: 293, endPoint x: 627, endPoint y: 290, distance: 4.6
click at [623, 293] on input "text" at bounding box center [623, 290] width 73 height 11
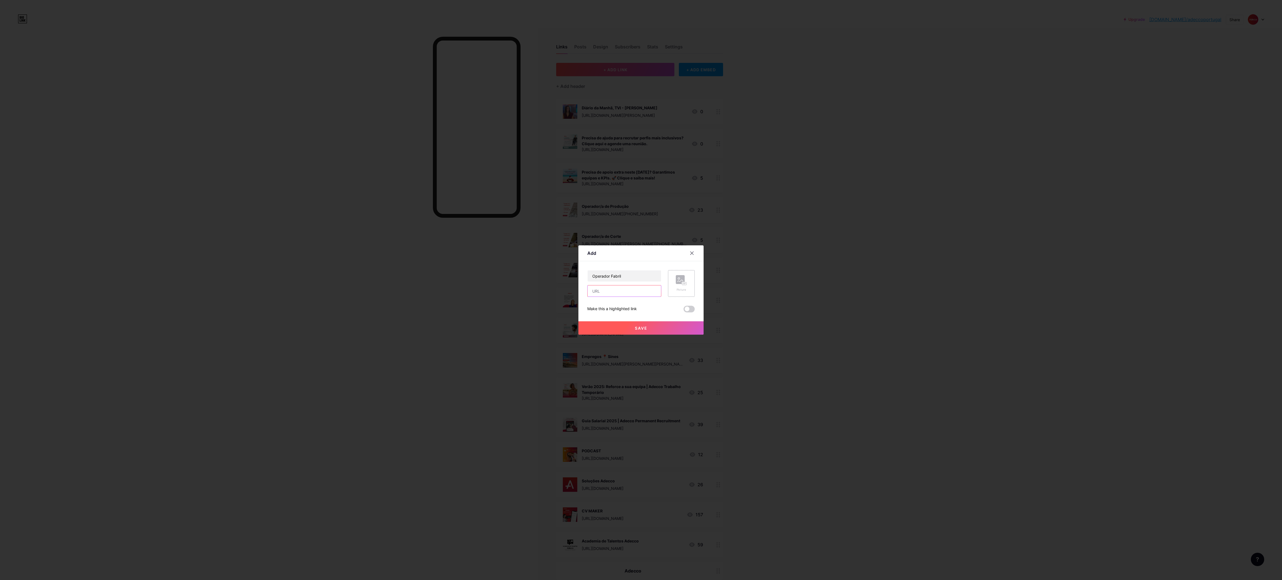
paste input "[URL][DOMAIN_NAME][PHONE_NUMBER]"
type input "[URL][DOMAIN_NAME][PHONE_NUMBER]"
click at [682, 281] on rect at bounding box center [680, 279] width 9 height 9
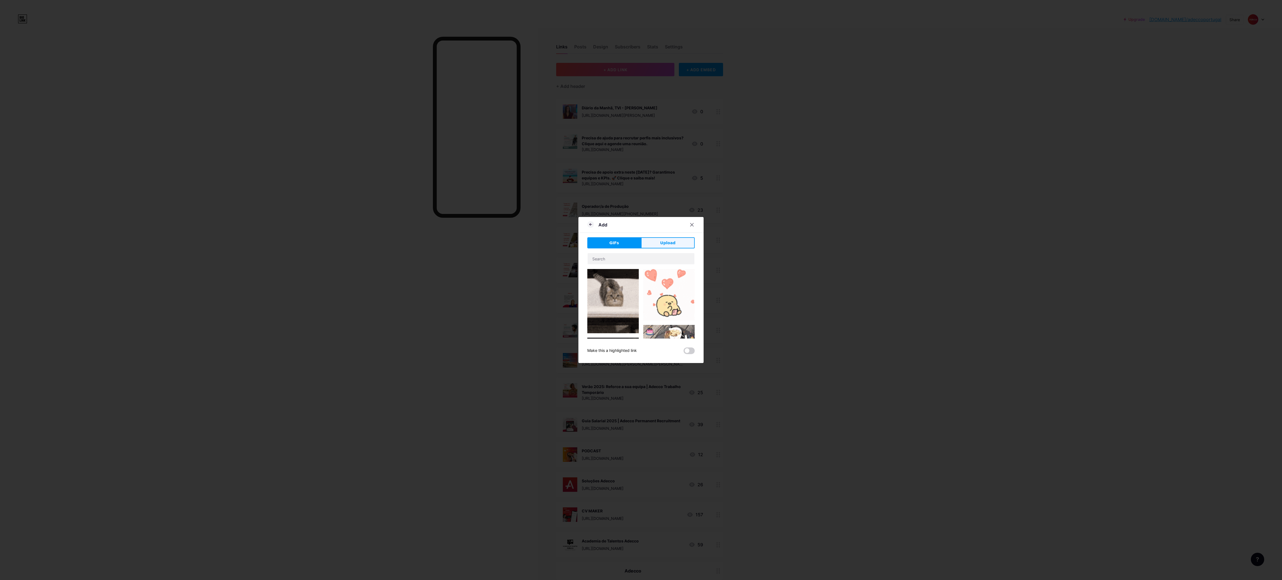
click at [671, 240] on span "Upload" at bounding box center [667, 243] width 15 height 6
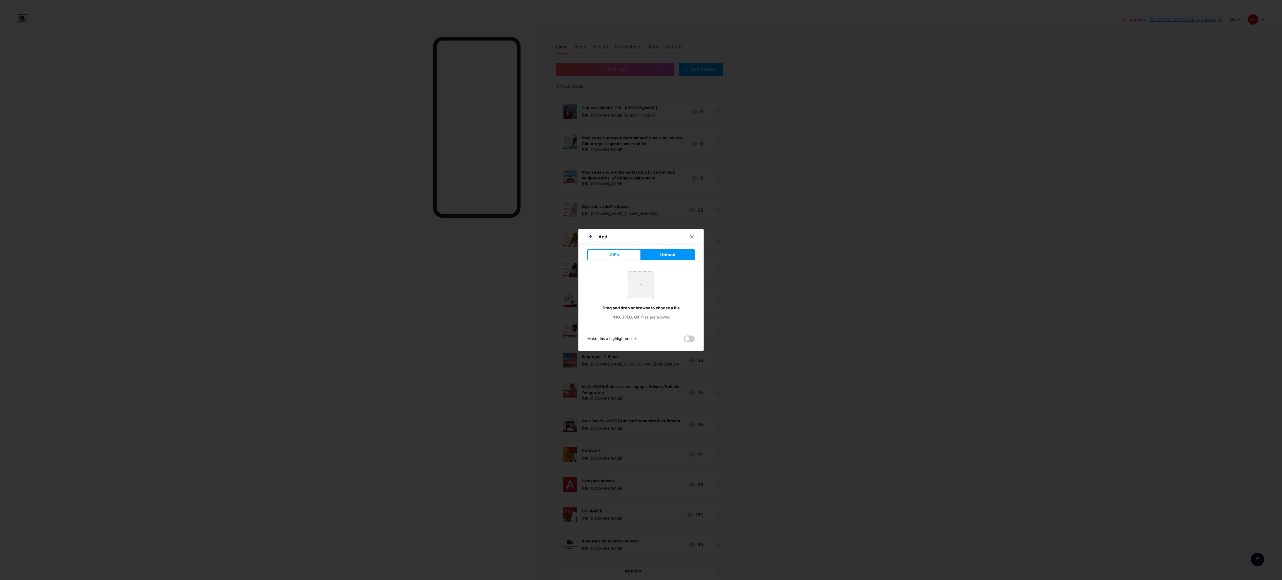
click at [645, 289] on input "file" at bounding box center [641, 285] width 26 height 26
type input "C:\fakepath\5.png"
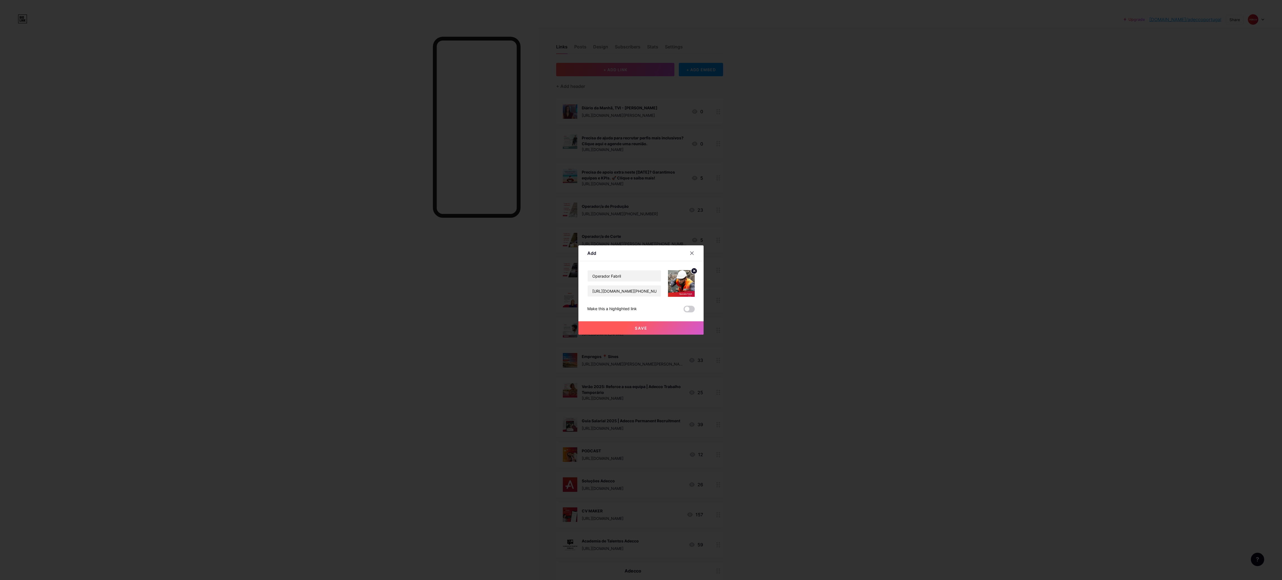
click at [637, 333] on button "Save" at bounding box center [640, 327] width 125 height 13
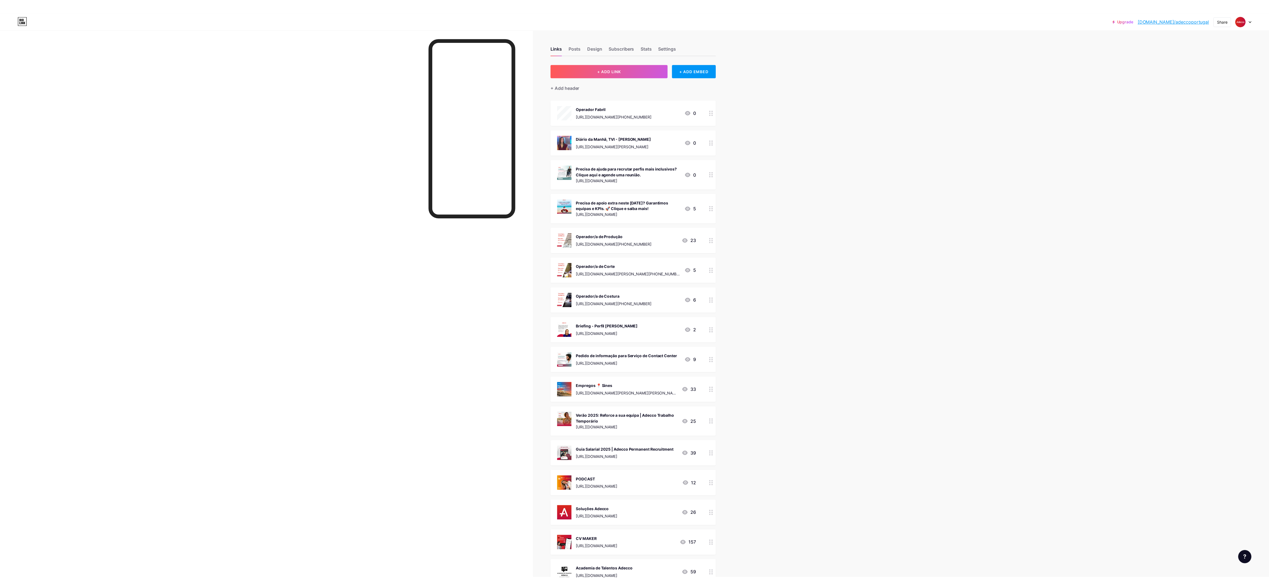
scroll to position [51, 0]
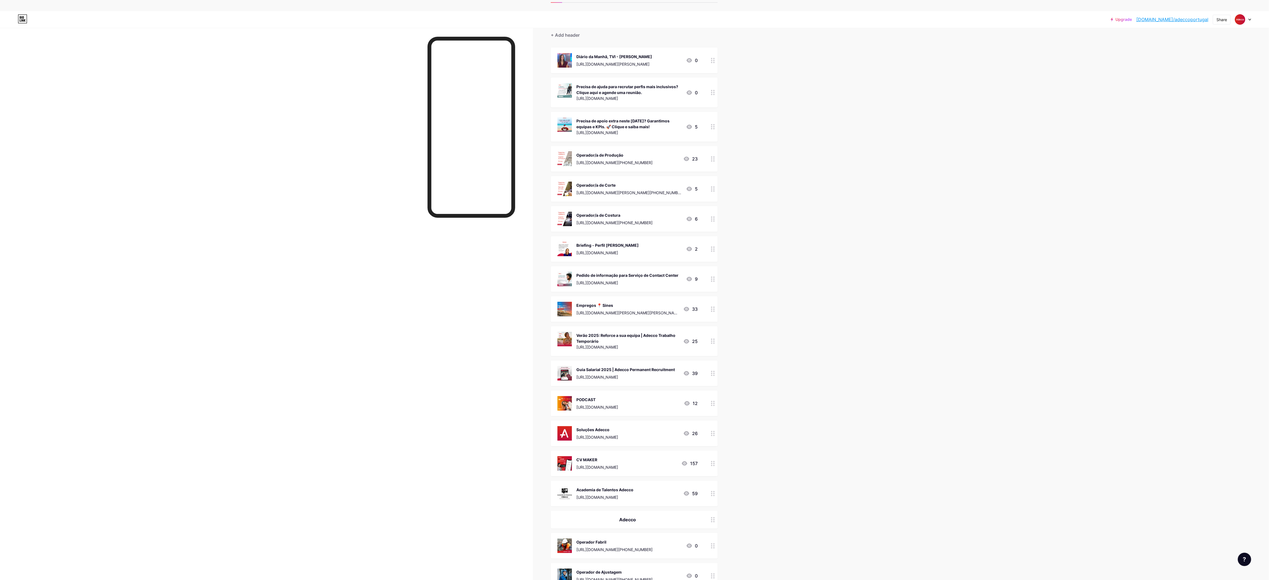
click at [639, 25] on button "+ ADD LINK" at bounding box center [610, 18] width 118 height 13
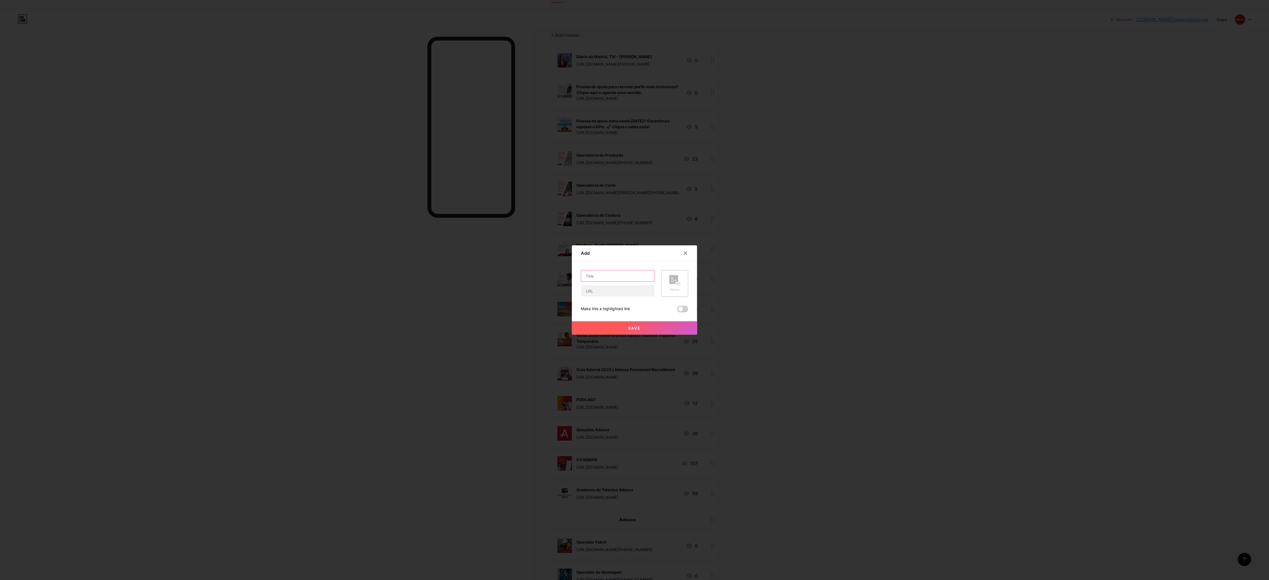
click at [611, 275] on input "text" at bounding box center [617, 275] width 73 height 11
click at [624, 275] on input "text" at bounding box center [617, 275] width 73 height 11
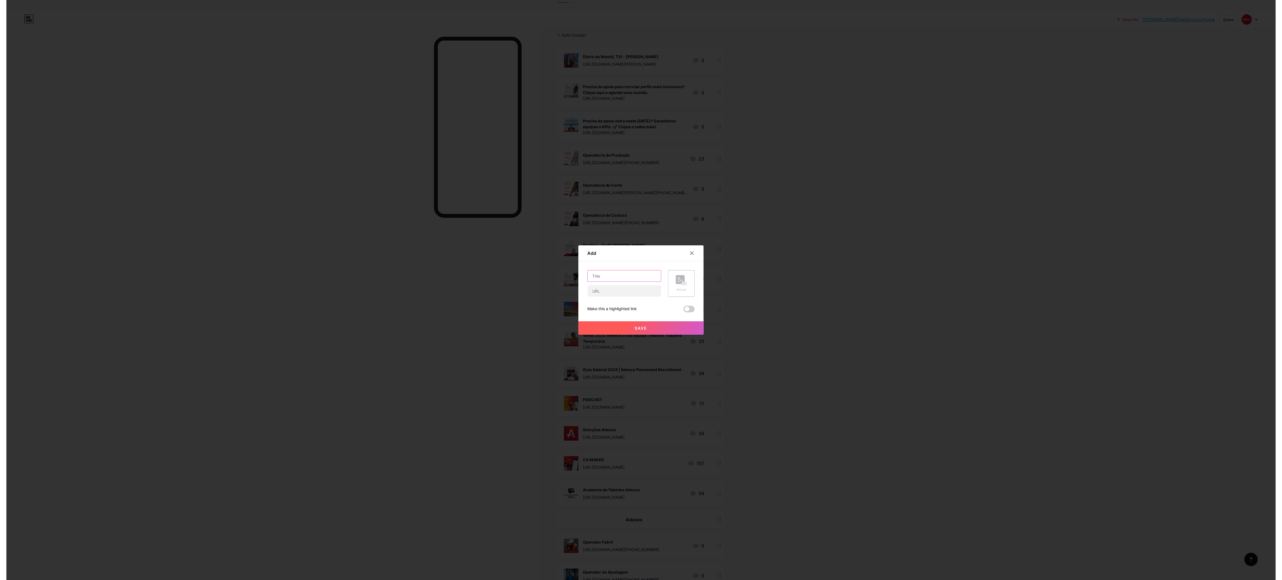
scroll to position [0, 0]
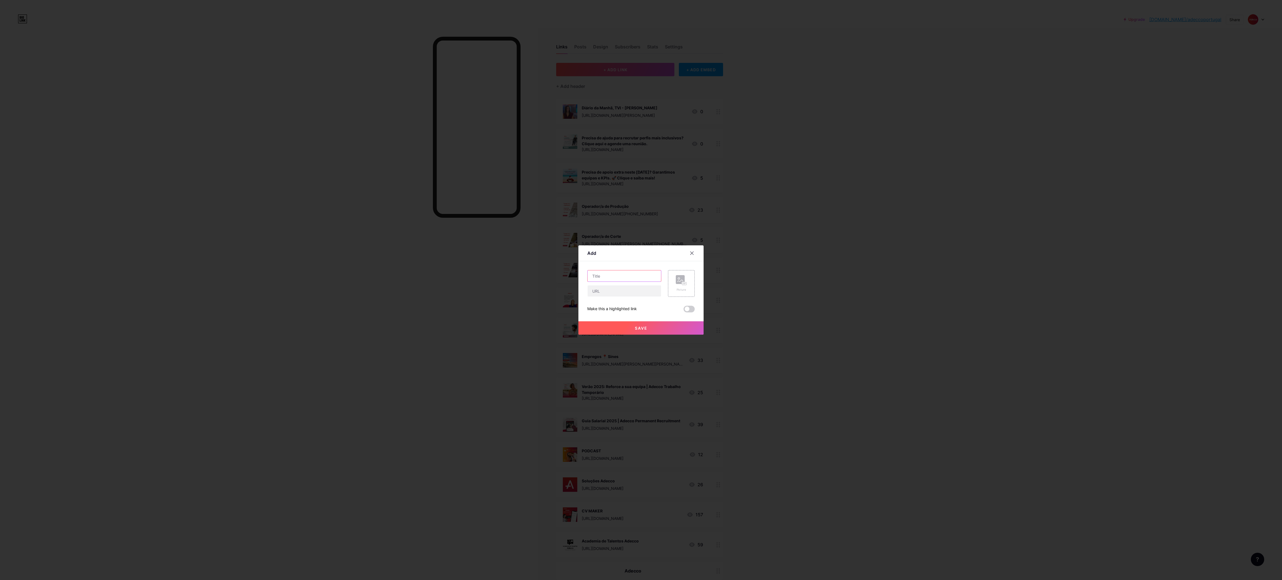
paste input "Operador CNC"
type input "Operador CNC"
click at [597, 290] on input "text" at bounding box center [623, 290] width 73 height 11
paste input "[URL][DOMAIN_NAME][PHONE_NUMBER]"
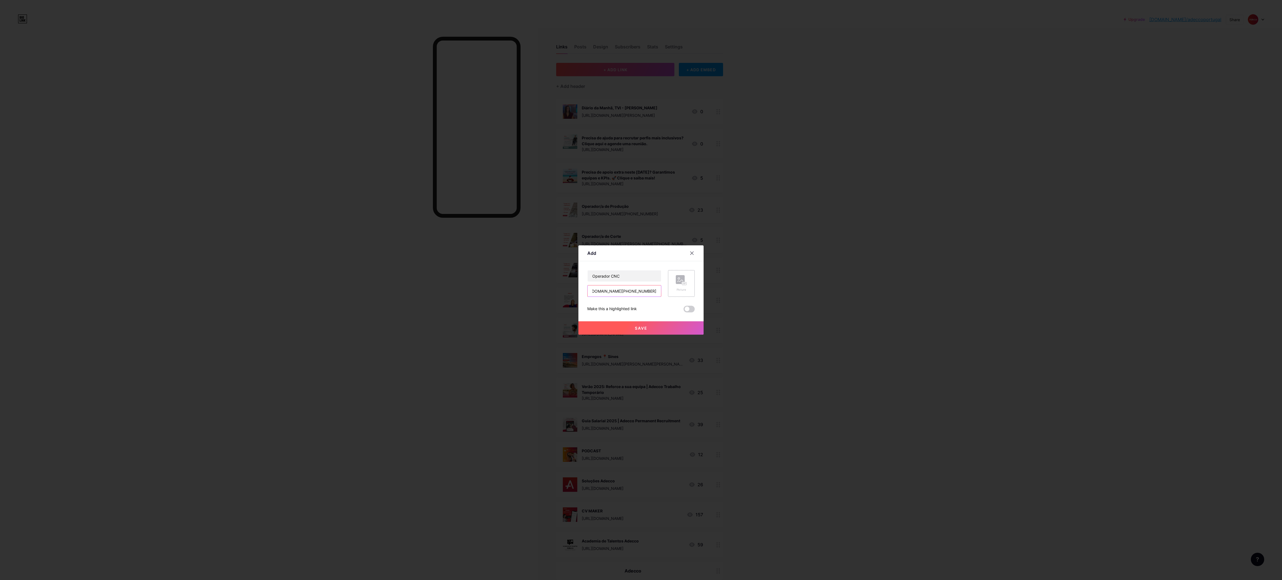
type input "[URL][DOMAIN_NAME][PHONE_NUMBER]"
click at [683, 283] on rect at bounding box center [684, 283] width 4 height 3
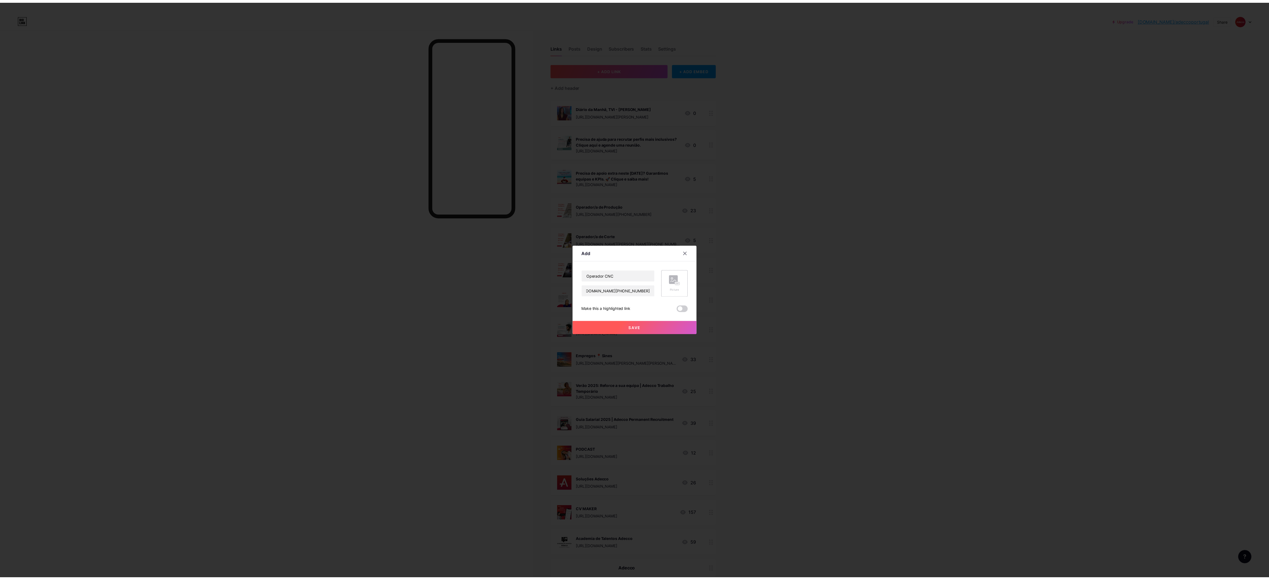
scroll to position [0, 0]
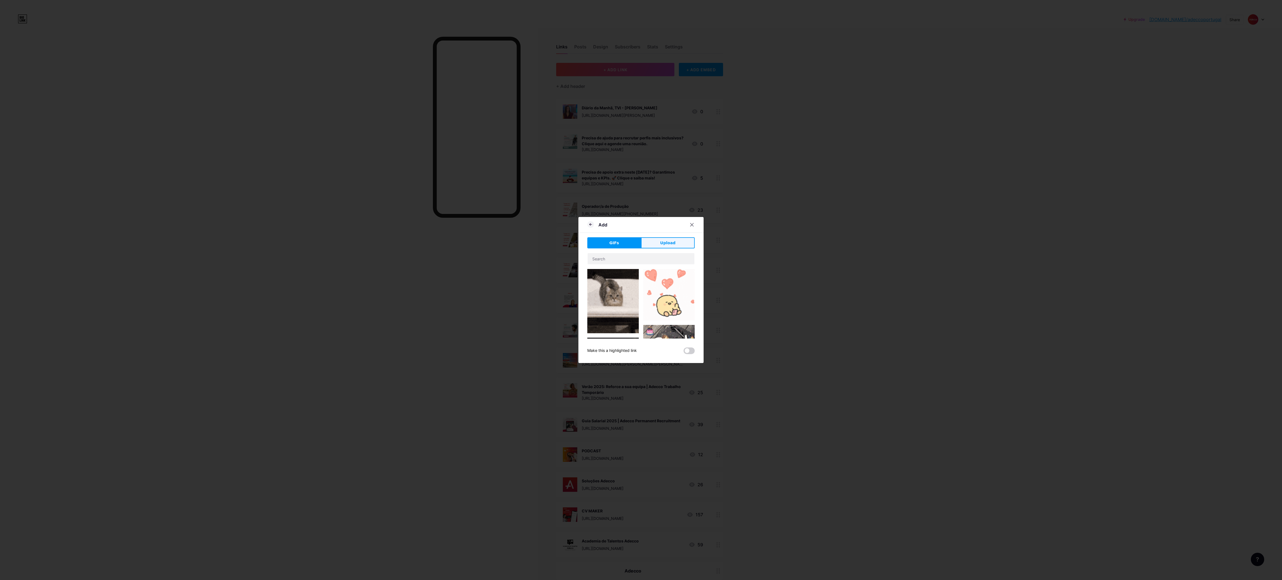
click at [663, 245] on span "Upload" at bounding box center [667, 243] width 15 height 6
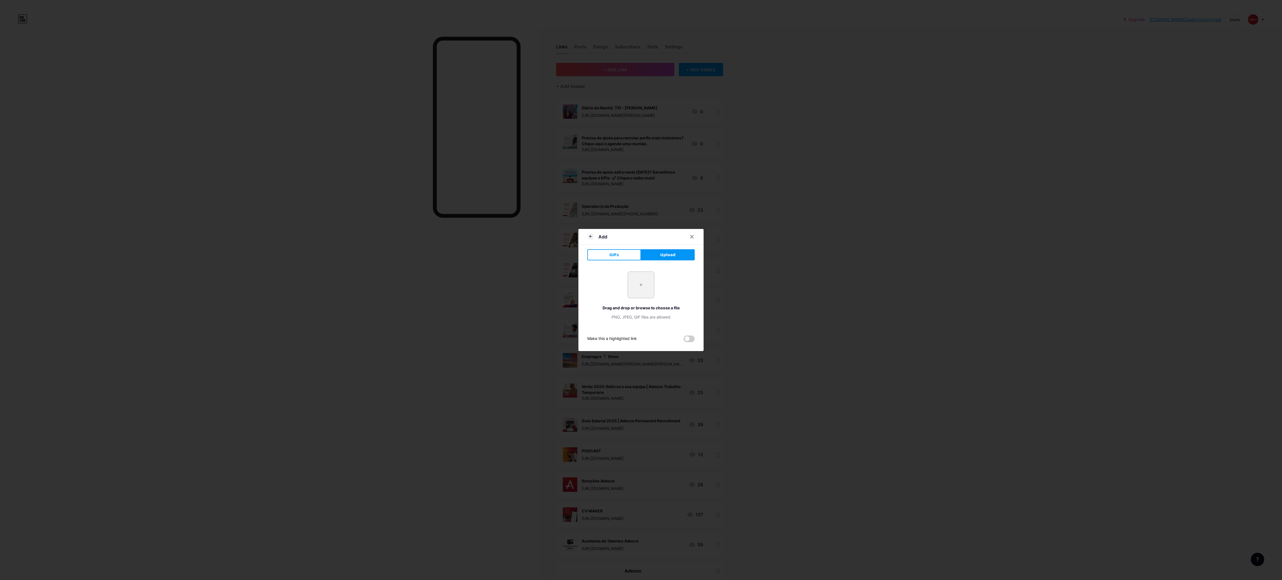
click at [646, 294] on input "file" at bounding box center [641, 285] width 26 height 26
type input "C:\fakepath\7.png"
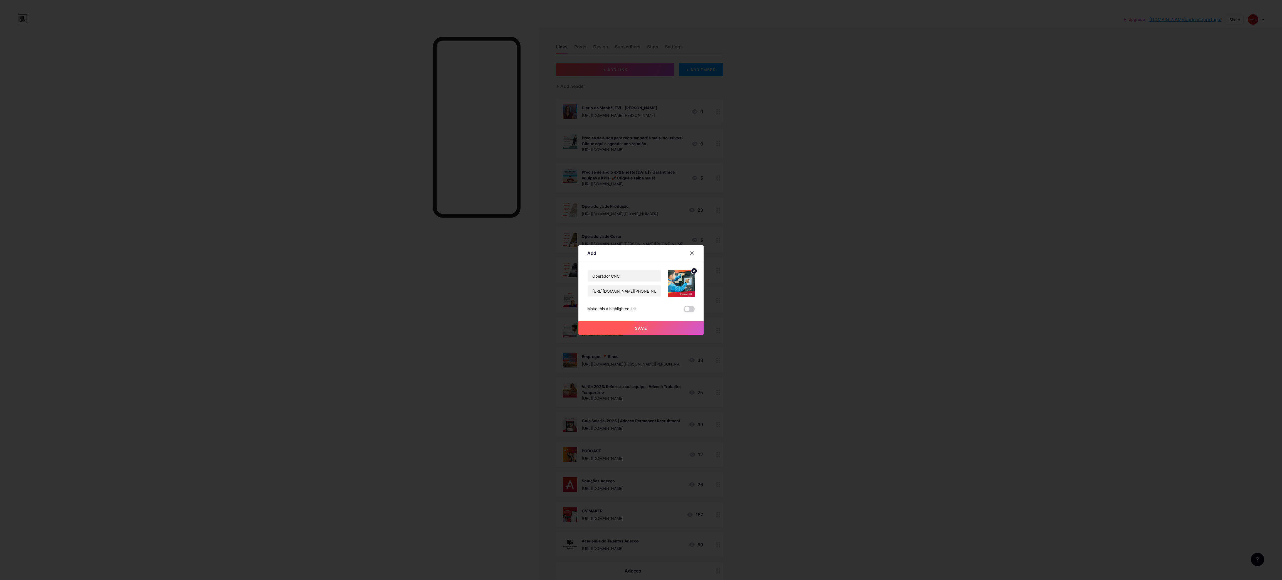
click at [663, 333] on button "Save" at bounding box center [640, 327] width 125 height 13
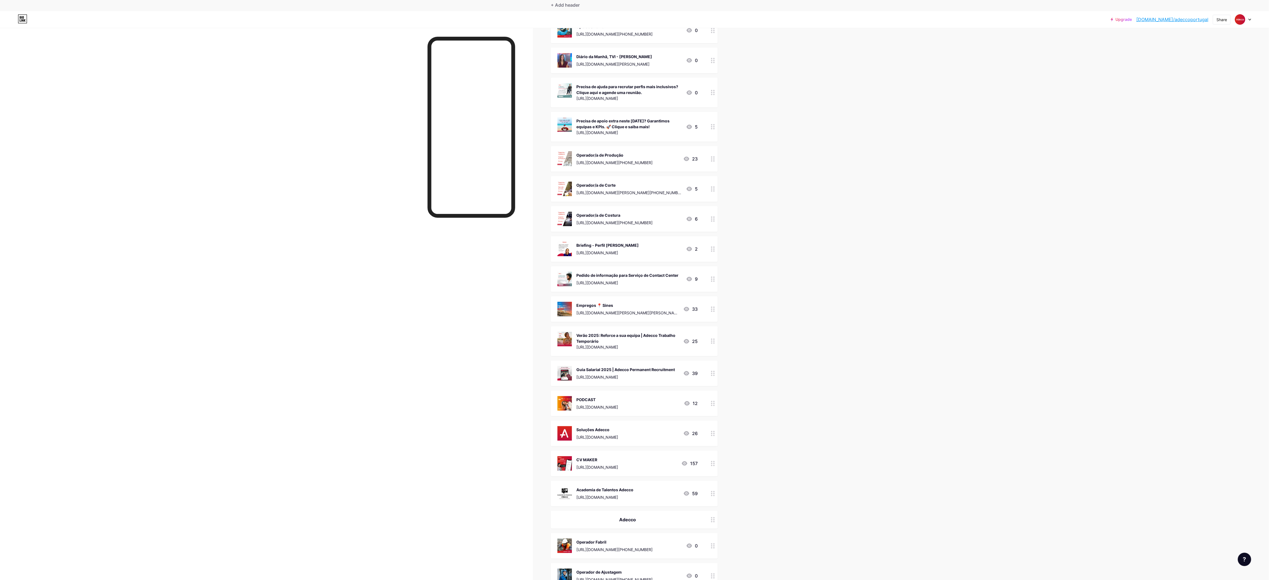
scroll to position [70, 0]
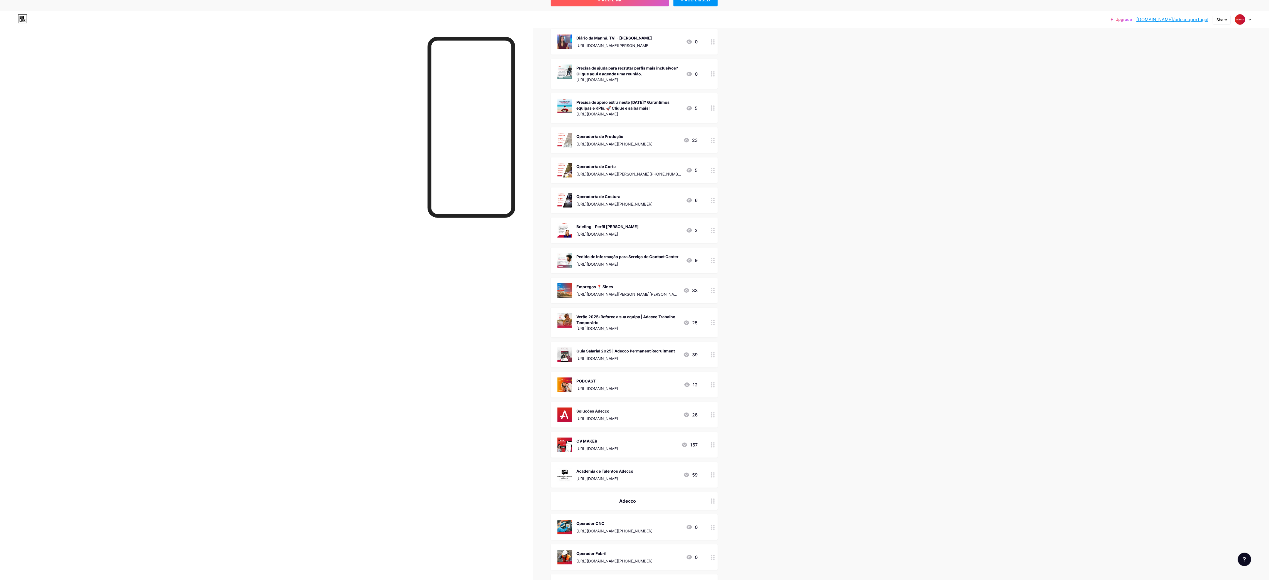
click at [588, 6] on button "+ ADD LINK" at bounding box center [610, -1] width 118 height 13
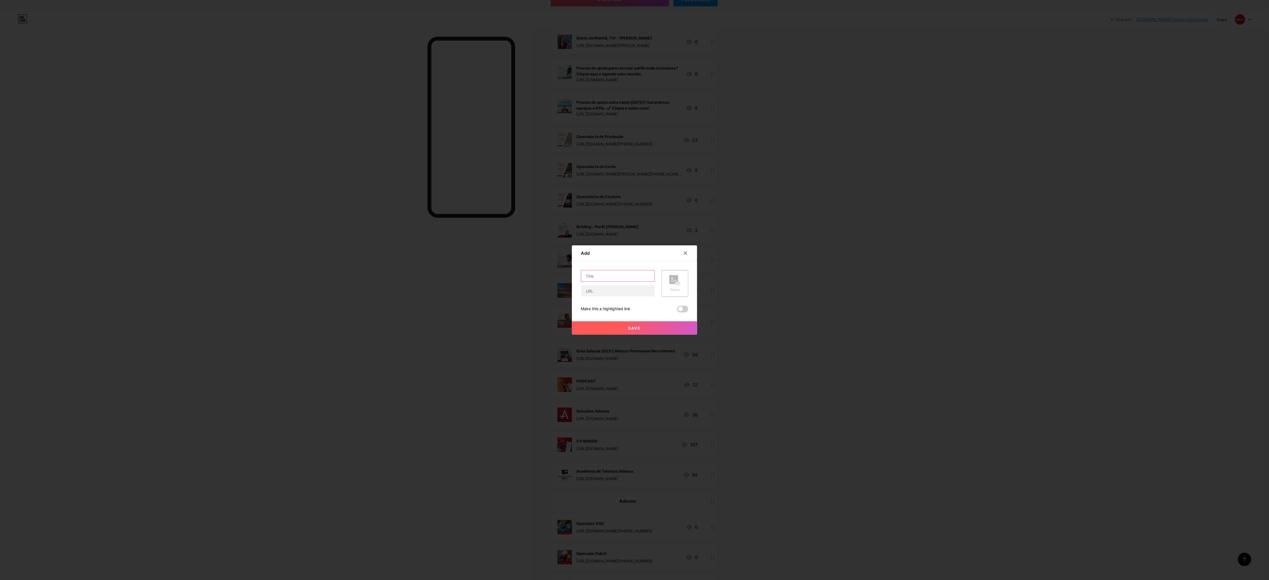
click at [623, 276] on input "text" at bounding box center [617, 275] width 73 height 11
paste input "Comercial"
type input "Comercial"
click at [627, 293] on input "text" at bounding box center [617, 290] width 73 height 11
click at [628, 291] on input "text" at bounding box center [617, 290] width 73 height 11
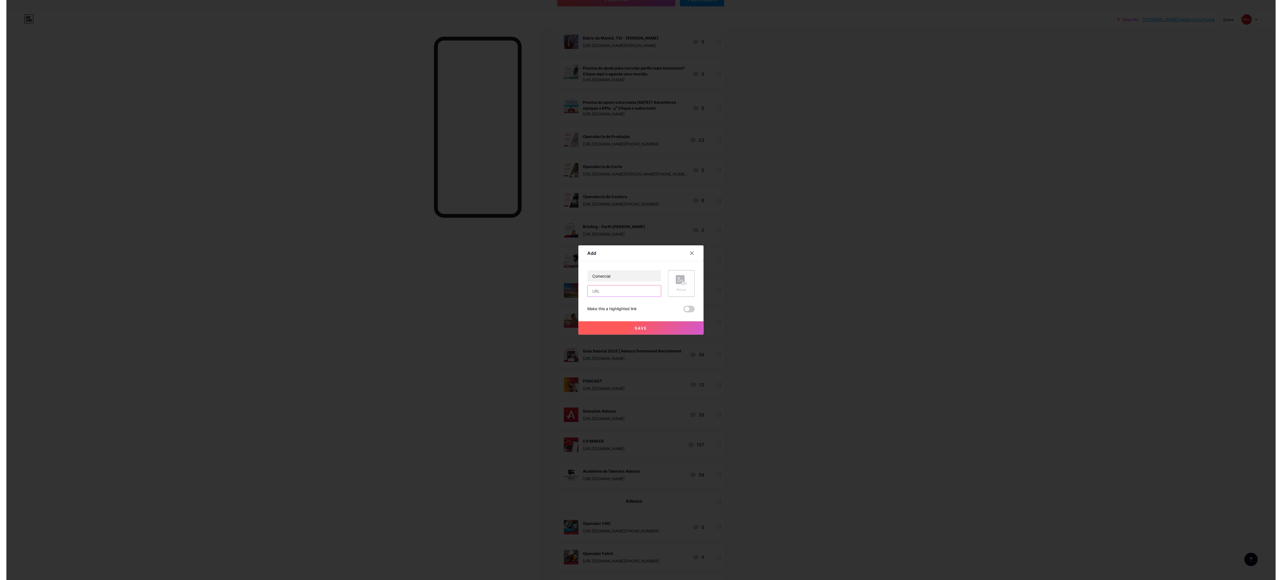
scroll to position [0, 0]
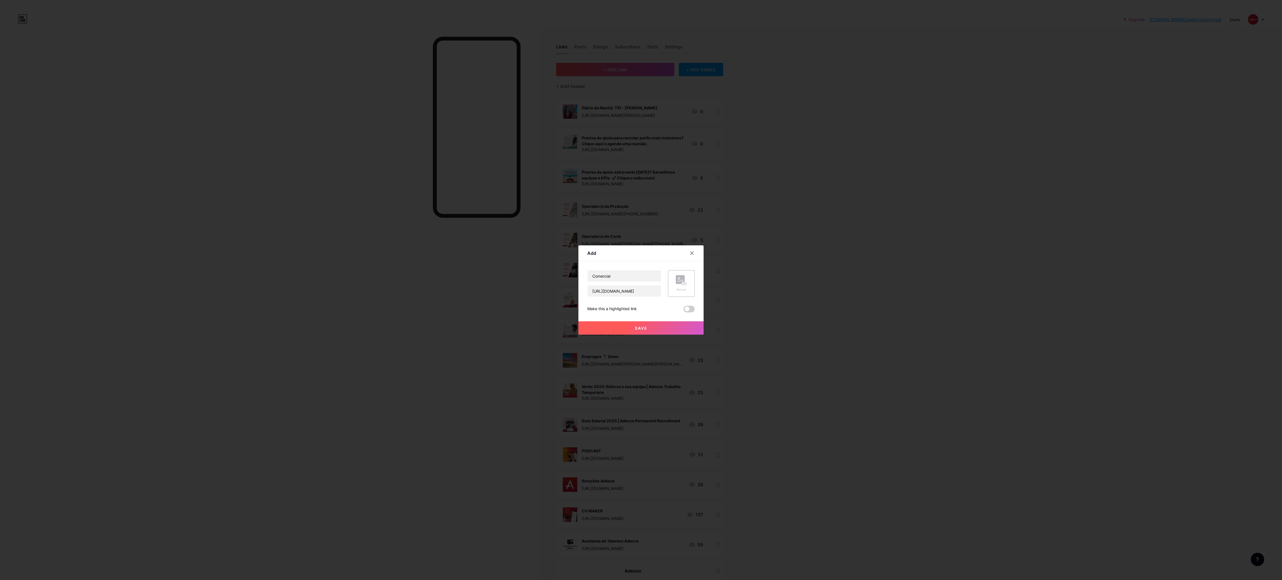
click at [675, 283] on div "Picture" at bounding box center [681, 283] width 27 height 27
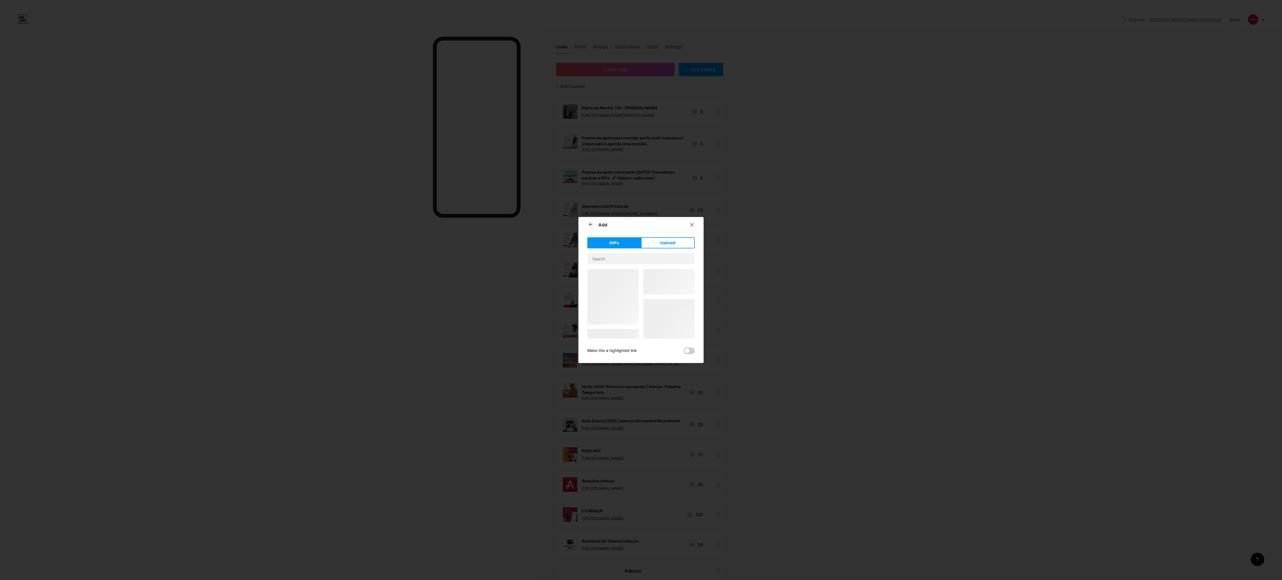
click at [665, 235] on div "Add GIFs Upload Content YouTube Play YouTube video without leaving your page. A…" at bounding box center [640, 290] width 125 height 146
click at [659, 243] on button "Upload" at bounding box center [668, 242] width 54 height 11
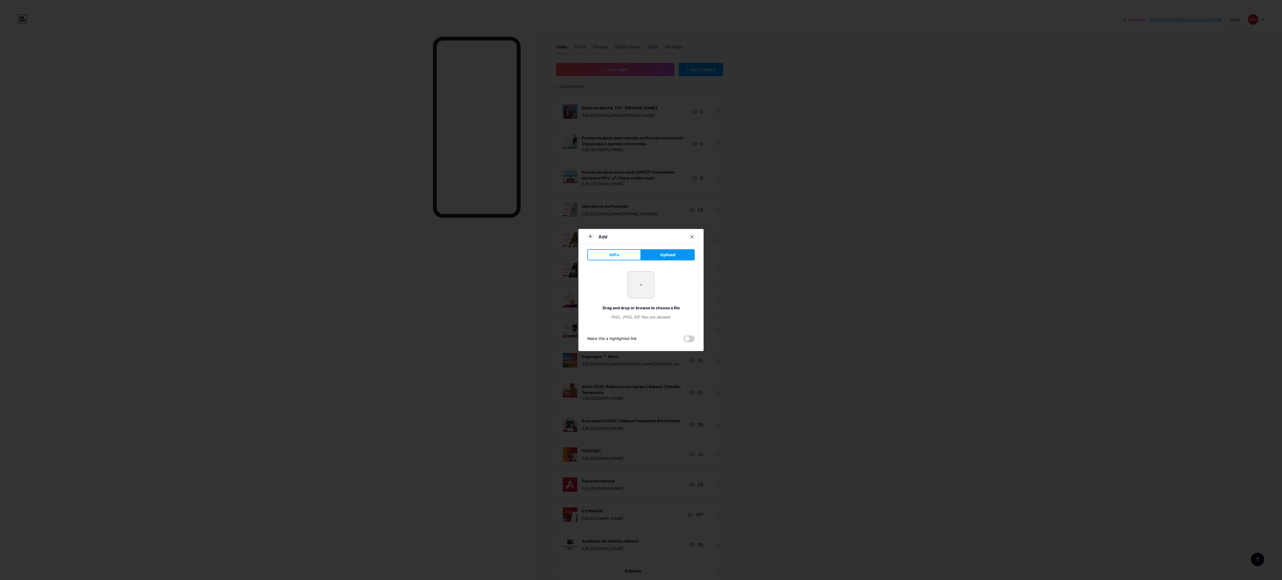
click at [639, 289] on input "file" at bounding box center [641, 285] width 26 height 26
type input "C:\fakepath\9.png"
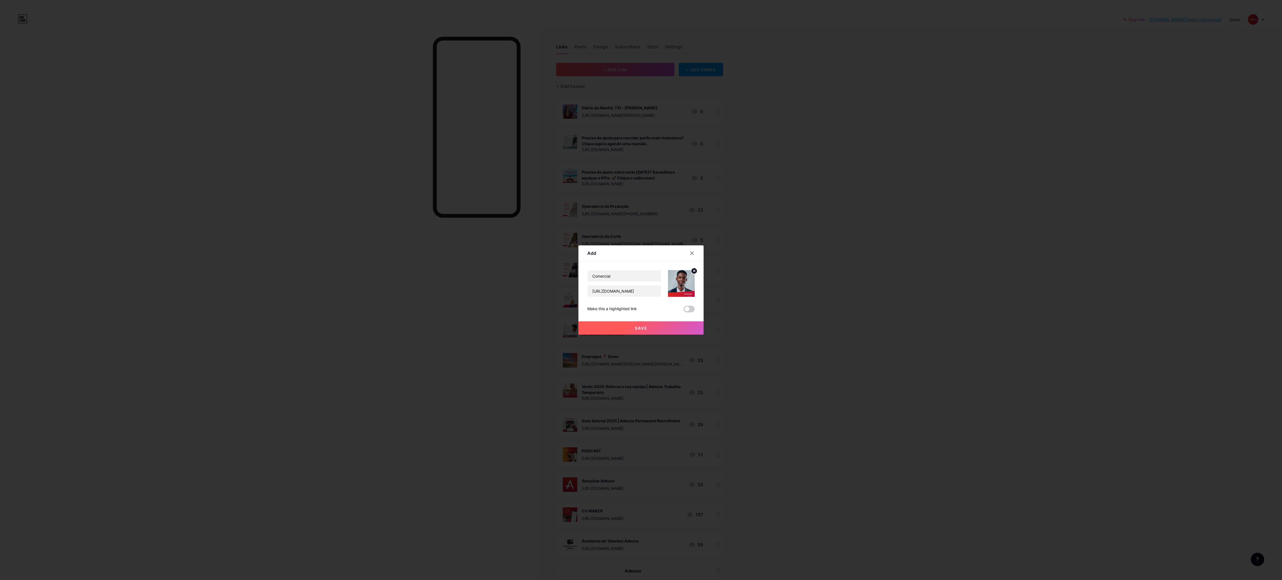
click at [663, 329] on button "Save" at bounding box center [640, 327] width 125 height 13
